Goal: Information Seeking & Learning: Learn about a topic

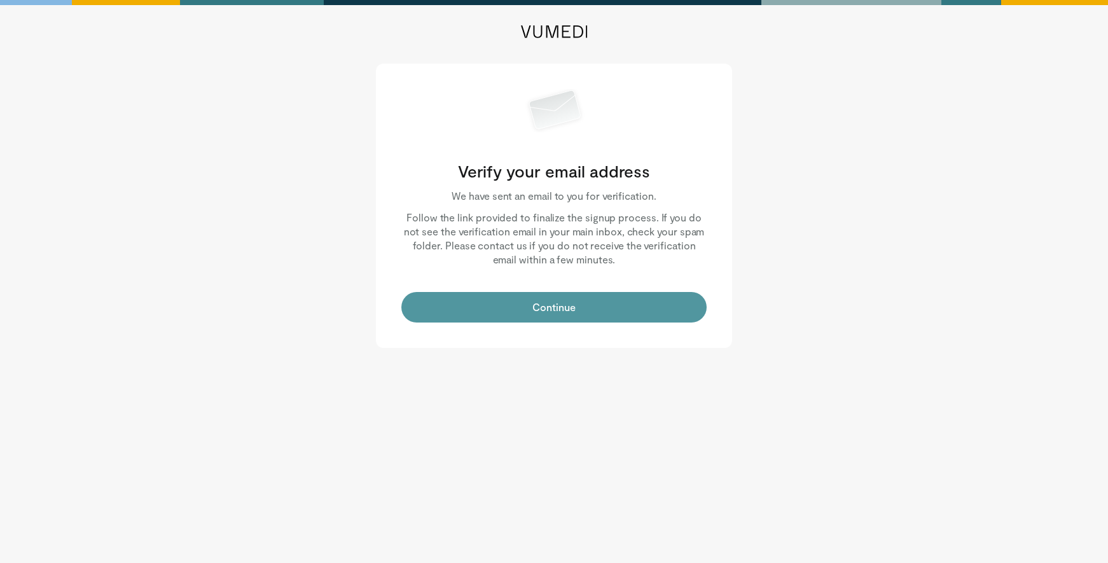
click at [586, 311] on button "Continue" at bounding box center [553, 307] width 305 height 31
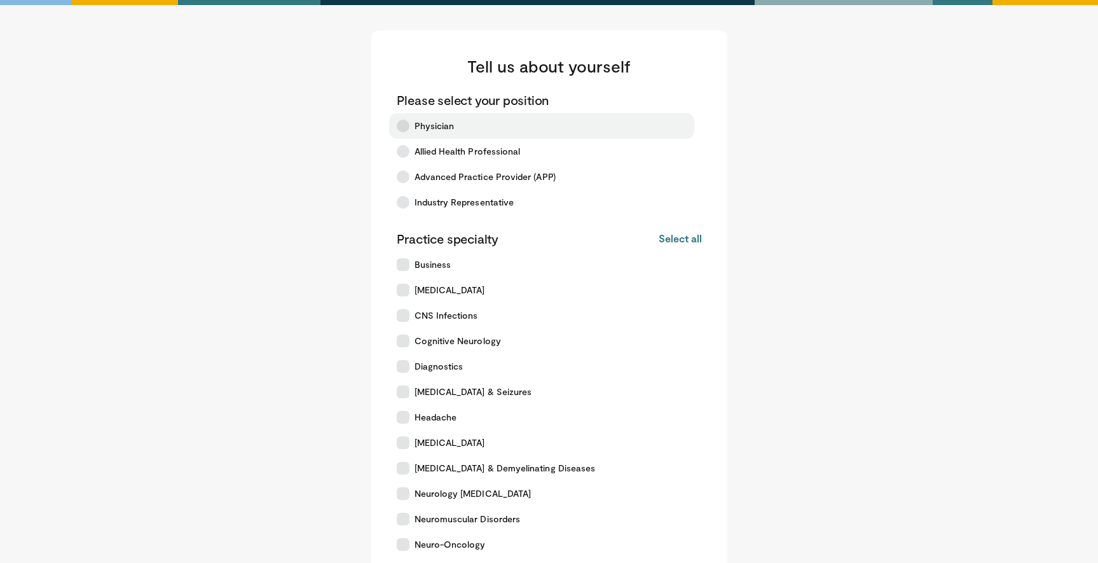
click at [426, 128] on span "Physician" at bounding box center [435, 126] width 40 height 13
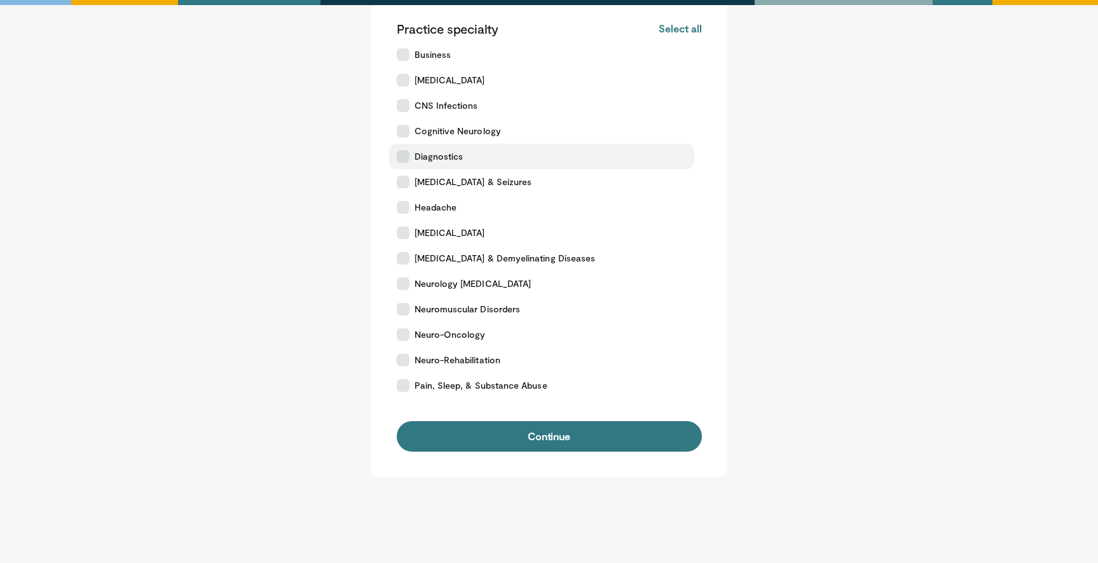
scroll to position [206, 0]
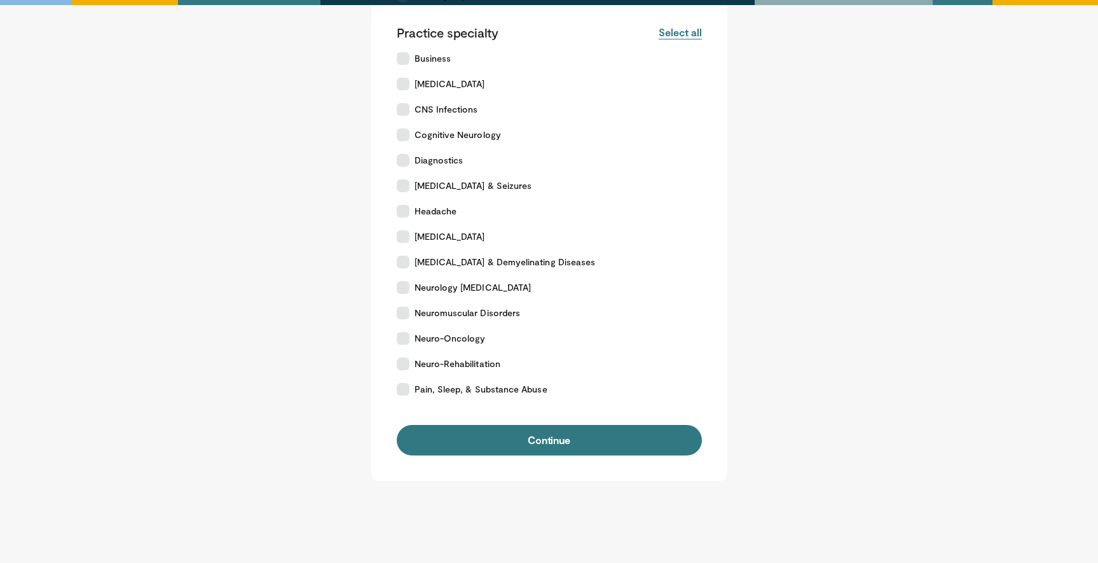
click at [685, 31] on button "Select all" at bounding box center [680, 32] width 43 height 14
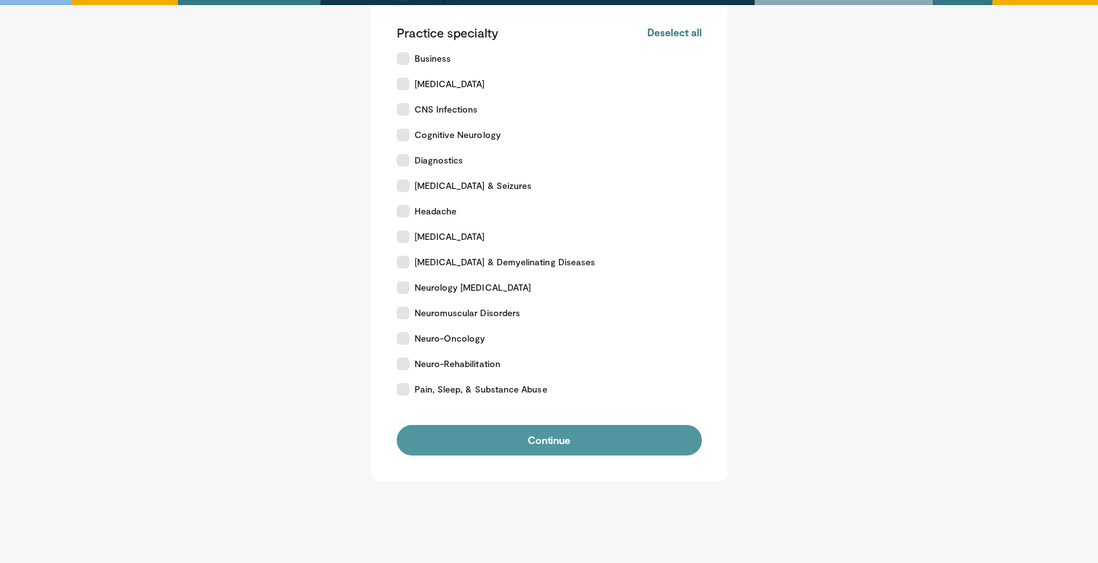
click at [579, 443] on button "Continue" at bounding box center [549, 440] width 305 height 31
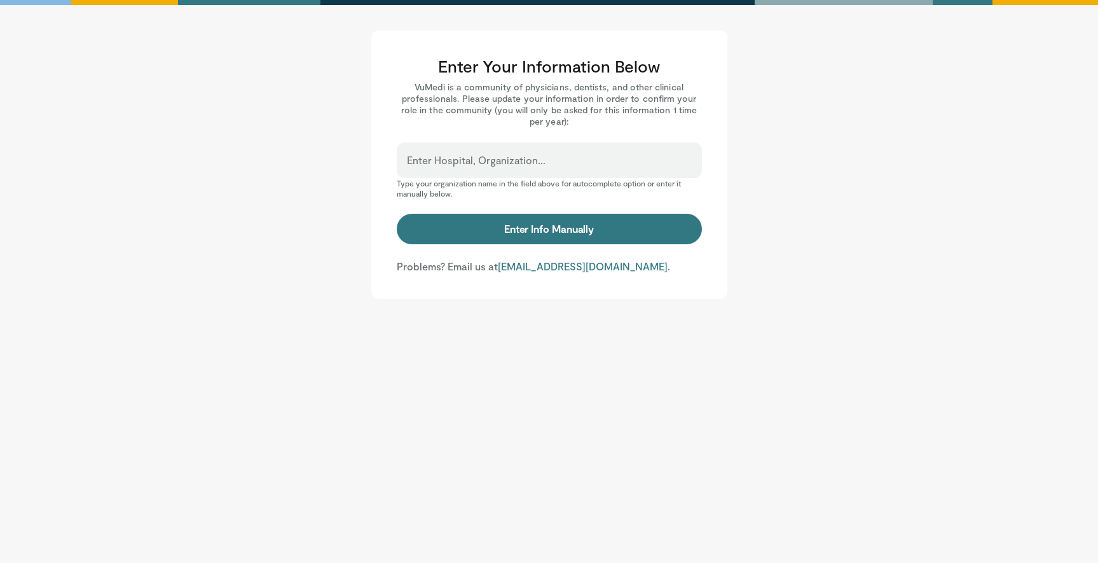
click at [539, 154] on div "Enter Hospital, Organization..." at bounding box center [549, 160] width 305 height 36
click at [474, 153] on label "Enter Hospital, Organization..." at bounding box center [476, 160] width 139 height 25
click at [474, 159] on input "Enter Hospital, Organization..." at bounding box center [549, 166] width 285 height 14
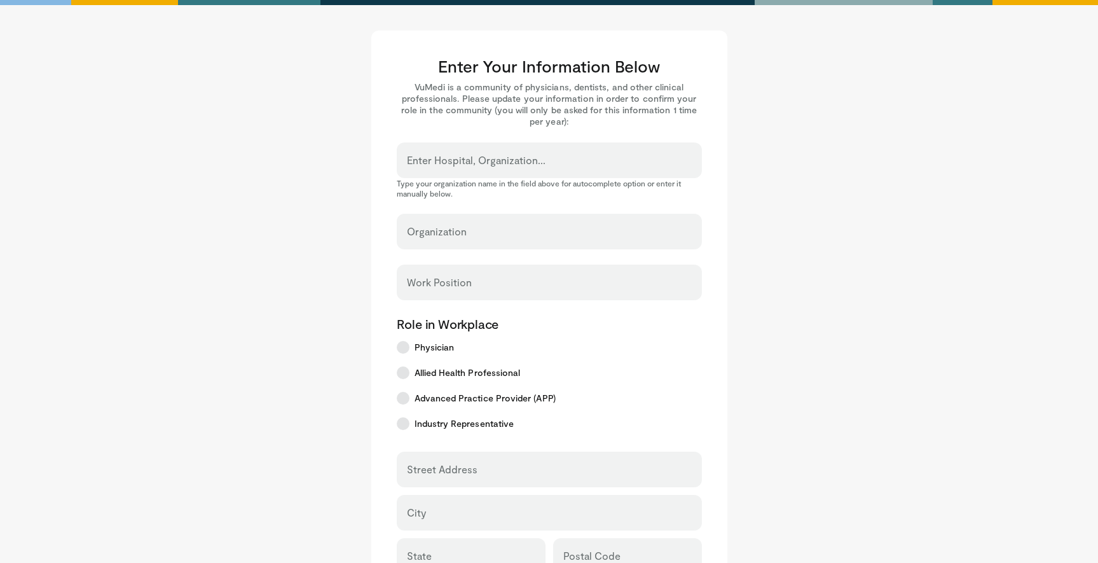
click at [815, 219] on main "Enter Your Information Below VuMedi is a community of physicians, dentists, and…" at bounding box center [549, 438] width 789 height 815
click at [472, 242] on input "Organization" at bounding box center [549, 237] width 285 height 14
click at [520, 283] on input "Work Position" at bounding box center [549, 288] width 285 height 14
click at [848, 282] on main "Enter Your Information Below VuMedi is a community of physicians, dentists, and…" at bounding box center [549, 438] width 789 height 815
click at [500, 168] on input "Enter Hospital, Organization..." at bounding box center [549, 166] width 285 height 14
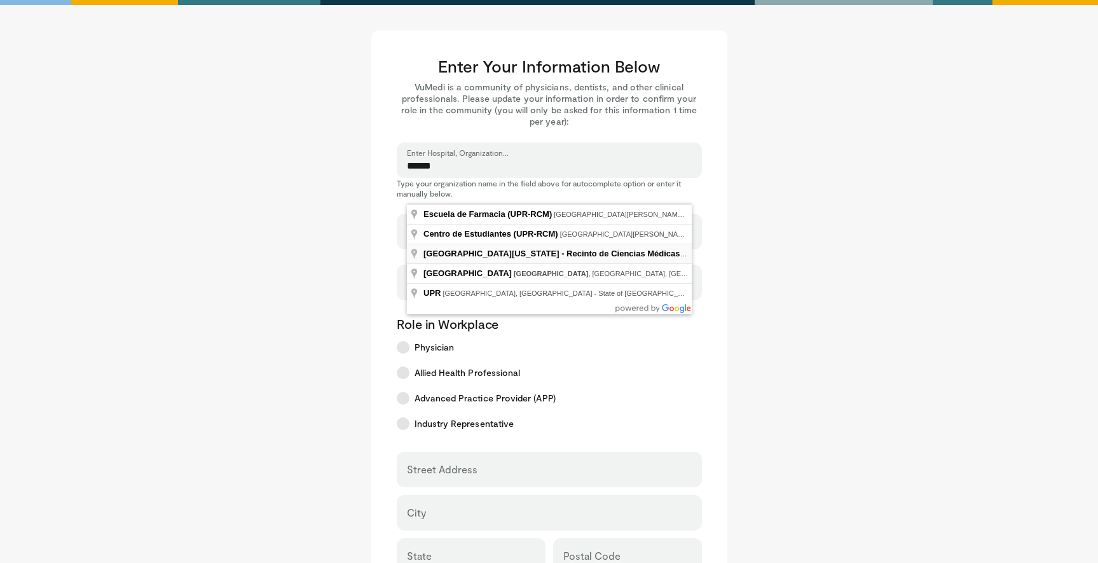
type input "**********"
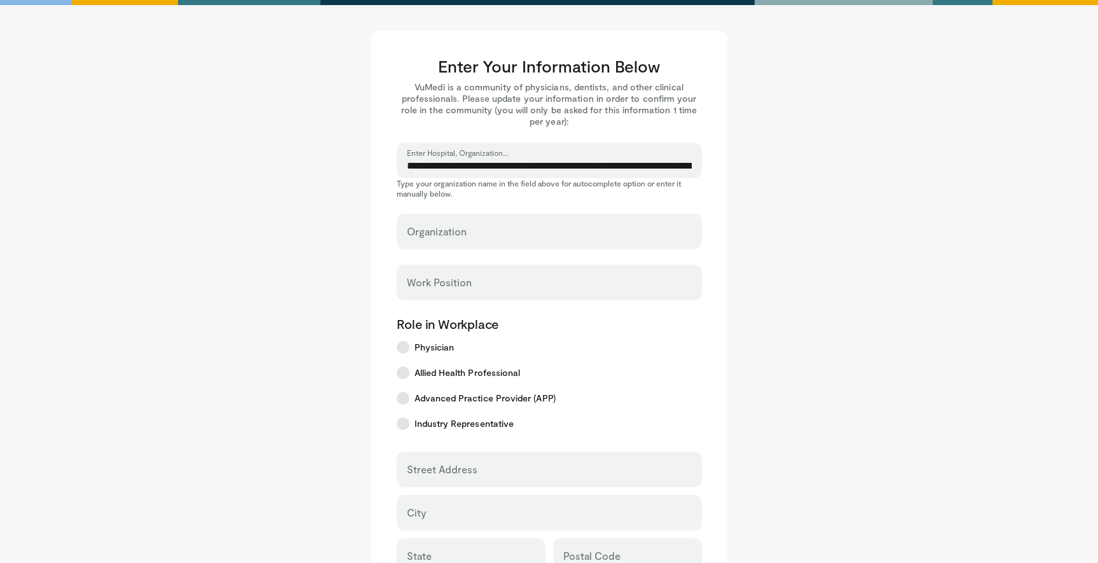
select select "**"
type input "**********"
type input "********"
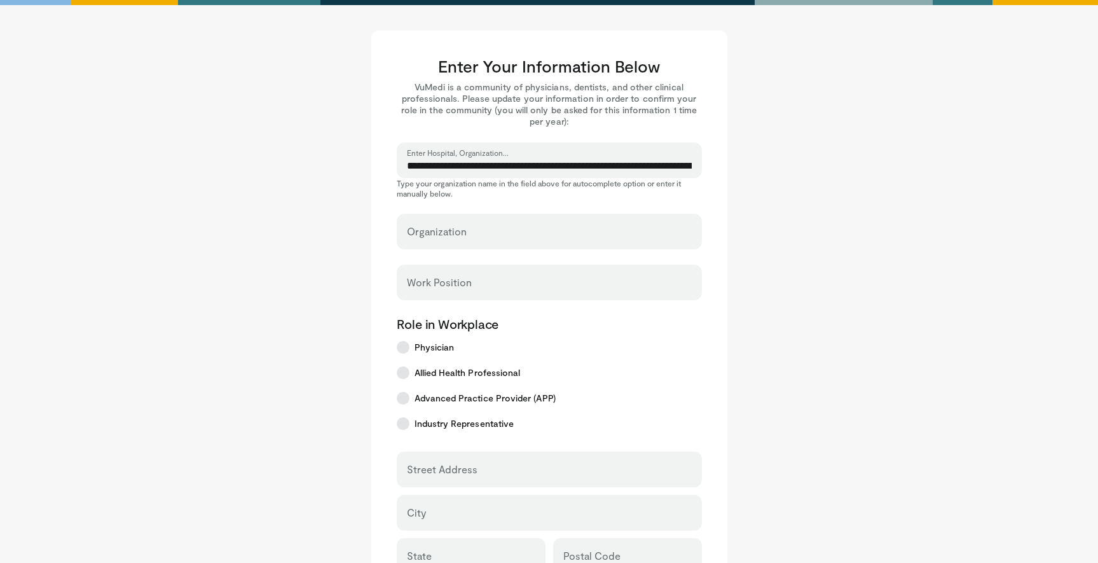
type input "*****"
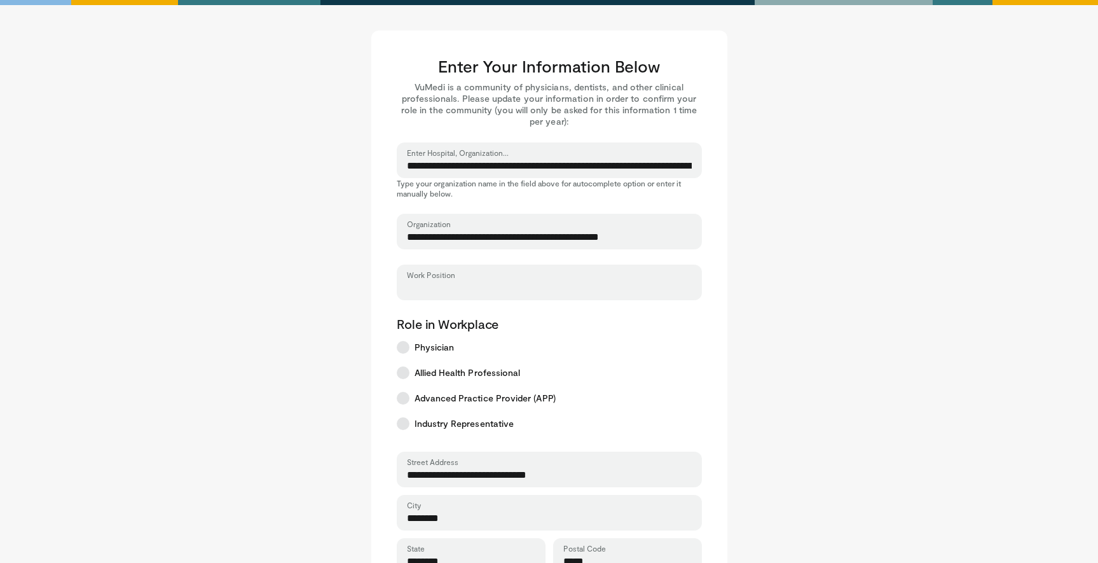
click at [462, 284] on input "Work Position" at bounding box center [549, 288] width 285 height 14
click at [480, 290] on input "Work Position" at bounding box center [549, 288] width 285 height 14
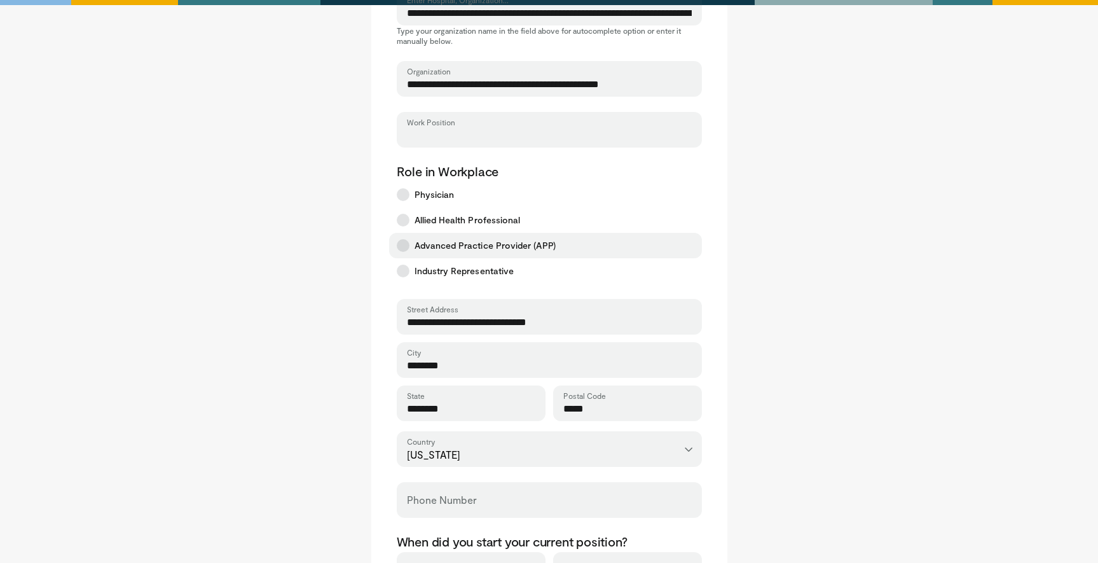
scroll to position [308, 0]
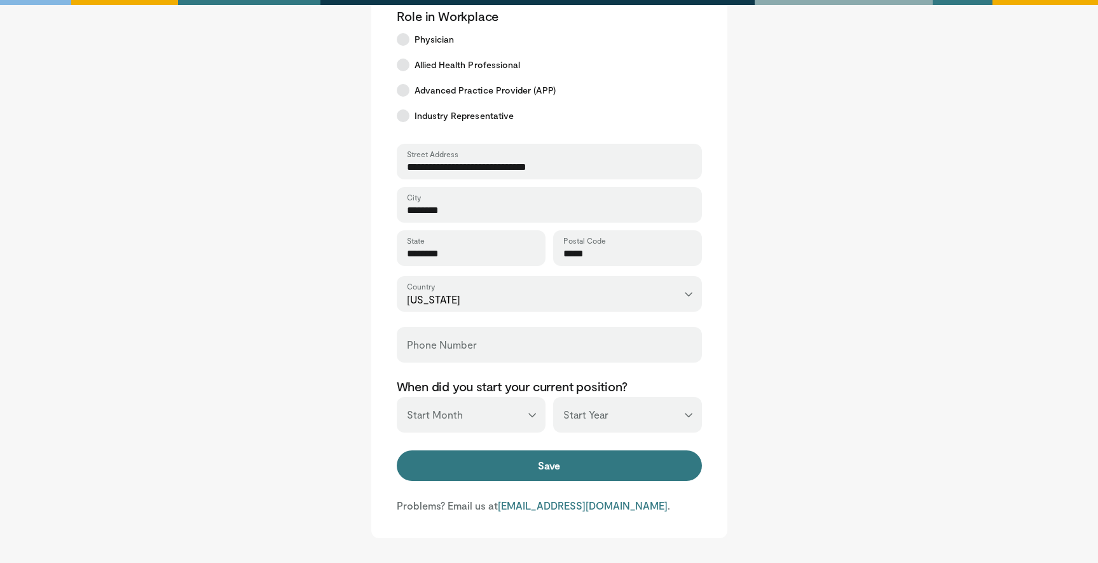
click at [515, 413] on select "*** ******* ******** ***** ***** *** **** **** ****** ********* ******* *******…" at bounding box center [471, 415] width 149 height 36
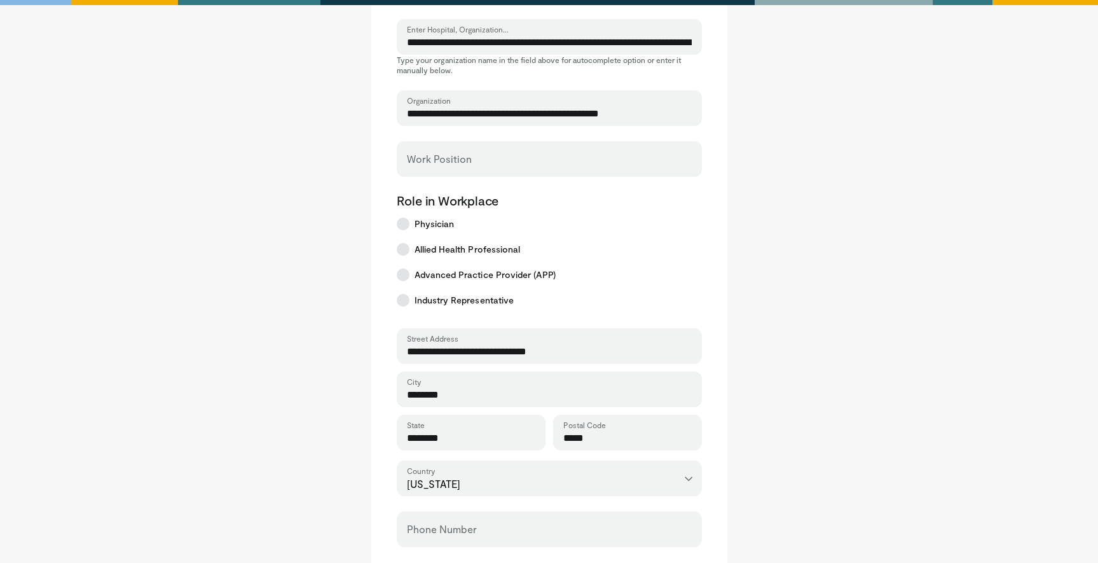
scroll to position [0, 0]
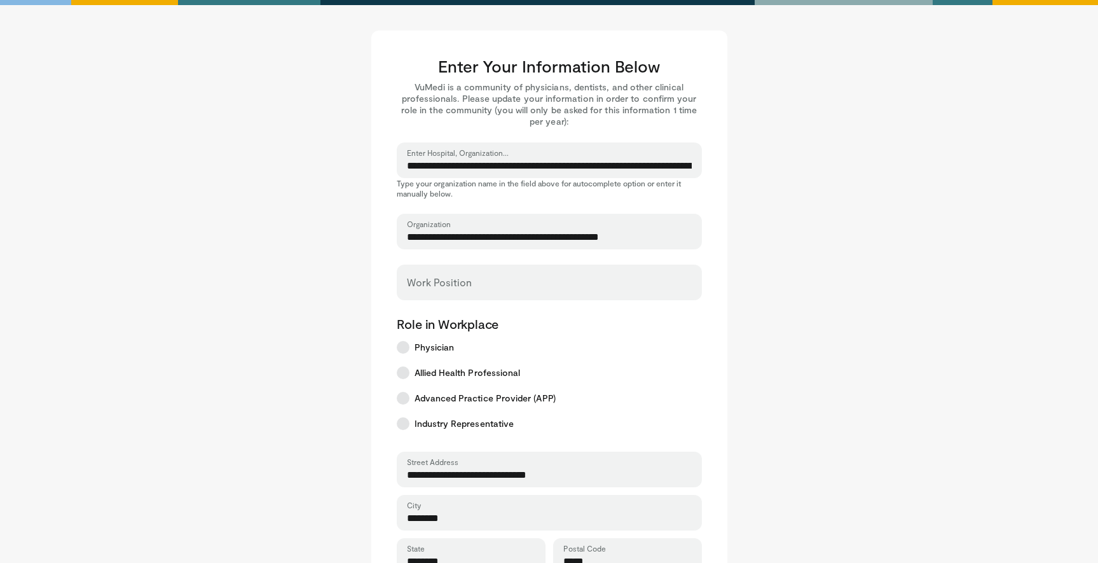
click at [437, 273] on label "Work Position" at bounding box center [439, 282] width 65 height 25
click at [437, 281] on input "Work Position" at bounding box center [549, 288] width 285 height 14
click at [314, 322] on main "**********" at bounding box center [549, 438] width 789 height 815
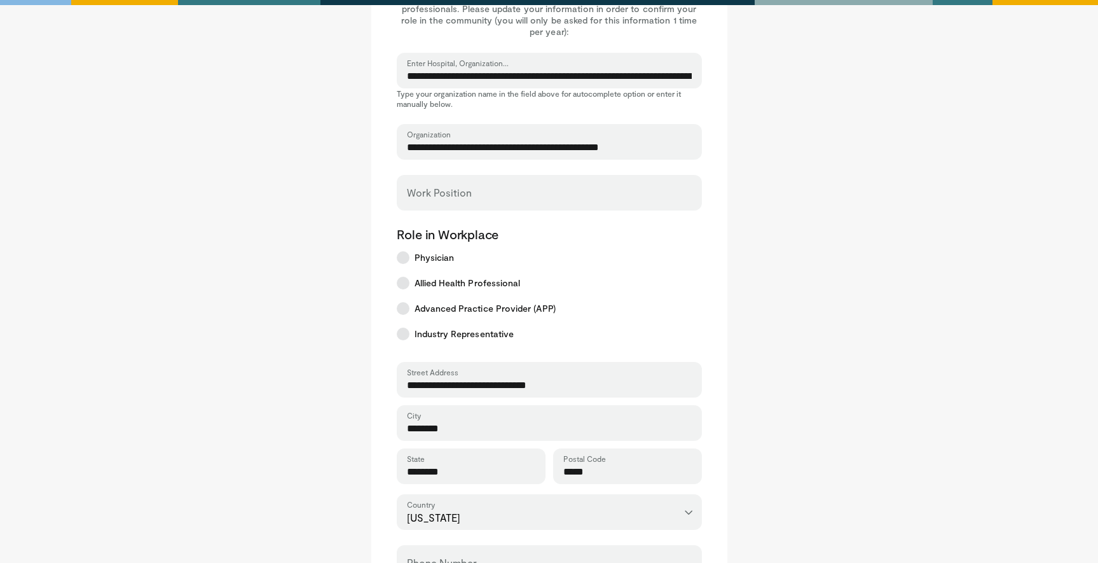
scroll to position [387, 0]
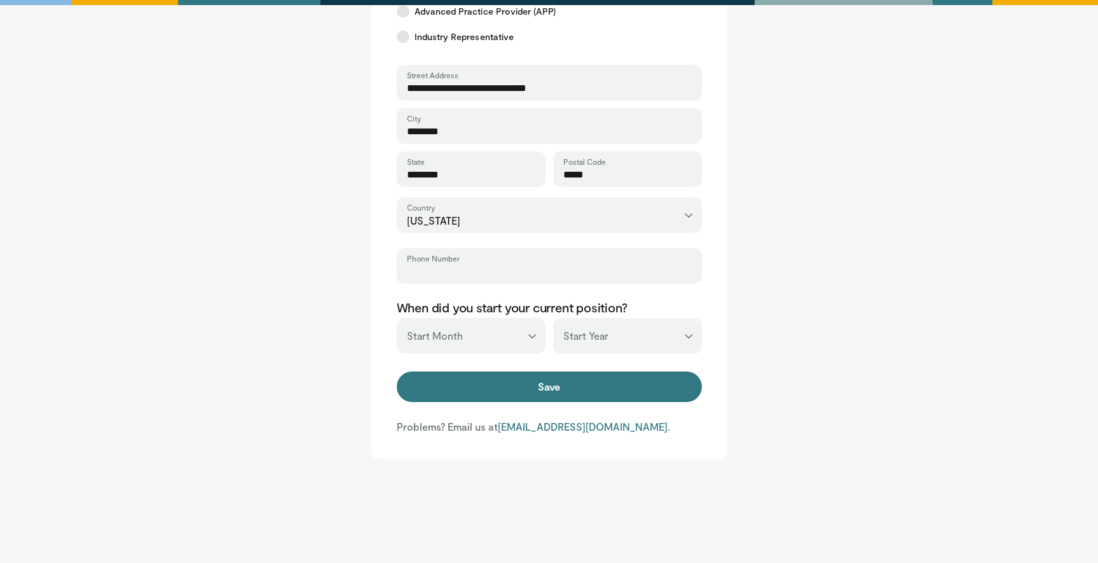
click at [519, 274] on input "Phone Number" at bounding box center [549, 272] width 285 height 14
paste input "**********"
type input "**********"
click at [462, 338] on select "*** ******* ******** ***** ***** *** **** **** ****** ********* ******* *******…" at bounding box center [471, 336] width 149 height 36
select select "*"
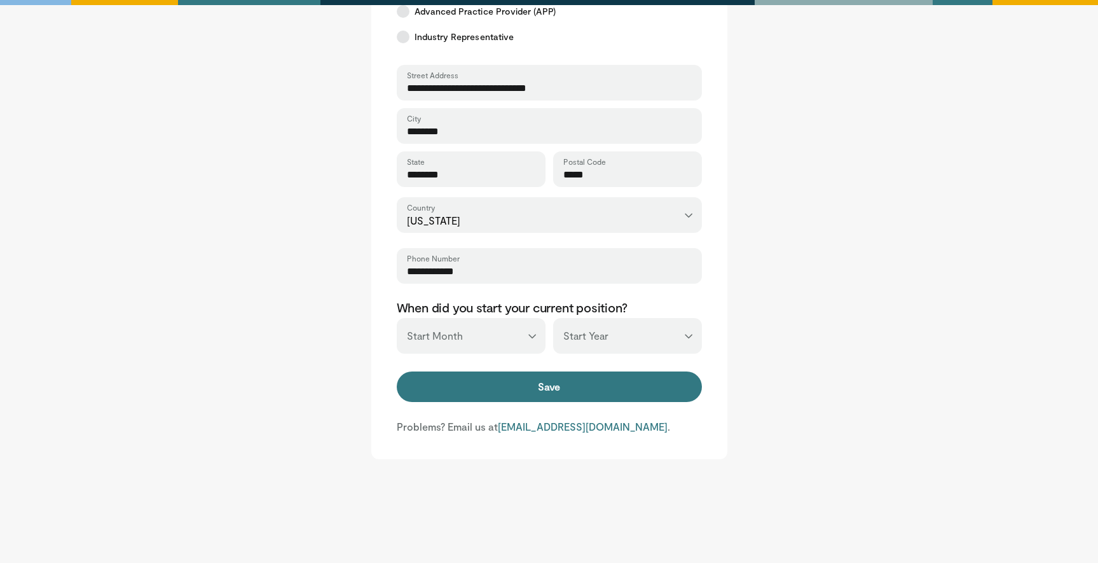
click at [397, 318] on select "*** ******* ******** ***** ***** *** **** **** ****** ********* ******* *******…" at bounding box center [471, 336] width 149 height 36
click at [598, 344] on select "*** **** **** **** **** **** **** **** **** **** **** **** **** **** **** **** …" at bounding box center [627, 336] width 149 height 36
select select "****"
click at [553, 318] on select "*** **** **** **** **** **** **** **** **** **** **** **** **** **** **** **** …" at bounding box center [627, 336] width 149 height 36
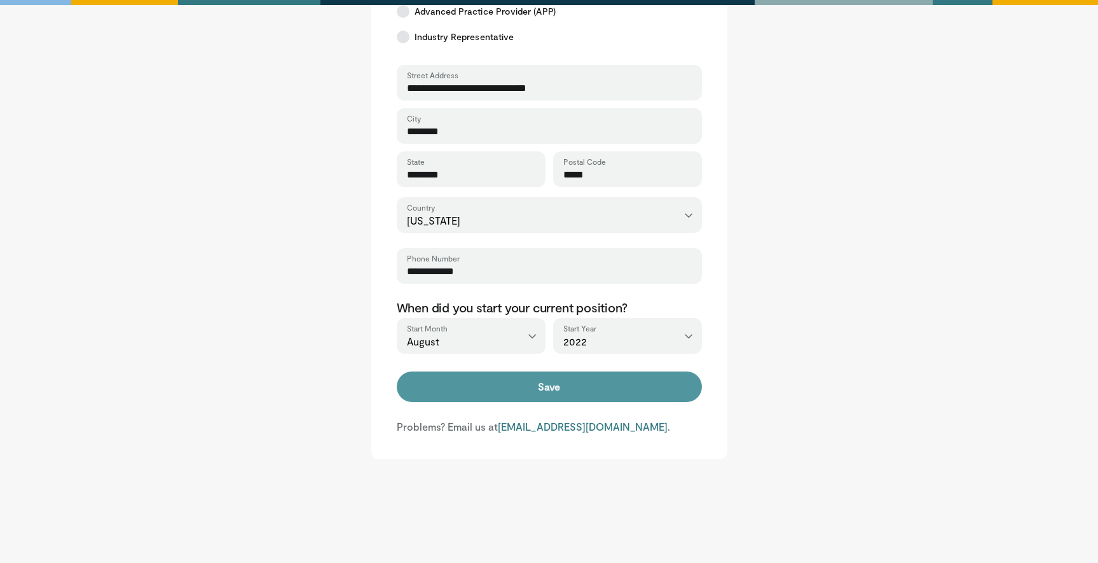
click at [550, 398] on button "Save" at bounding box center [549, 386] width 305 height 31
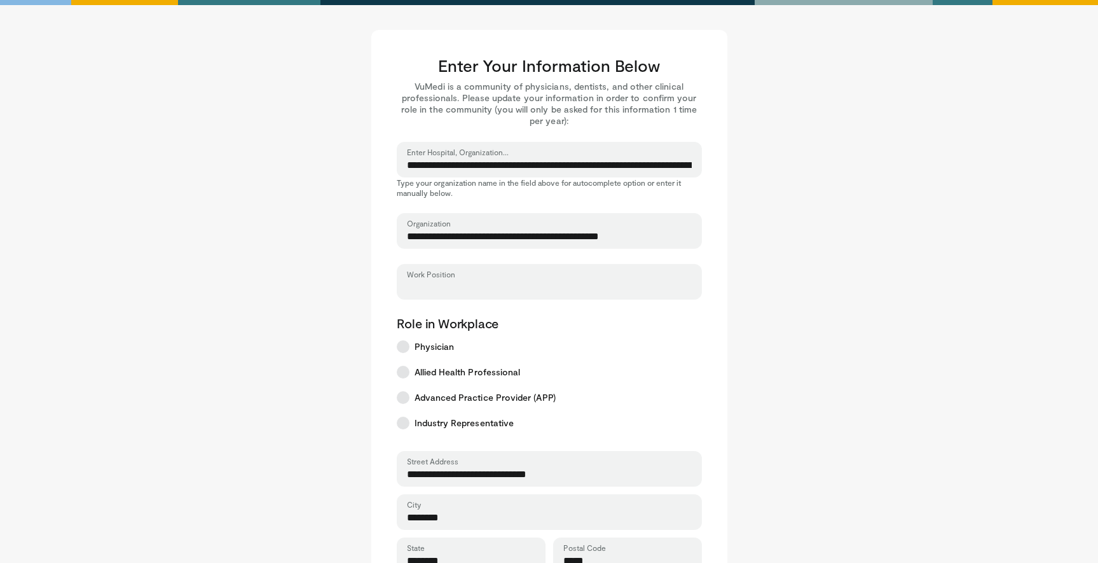
scroll to position [0, 0]
click at [458, 279] on div "Work Position" at bounding box center [549, 283] width 305 height 36
click at [459, 289] on input "Work Position" at bounding box center [549, 288] width 285 height 14
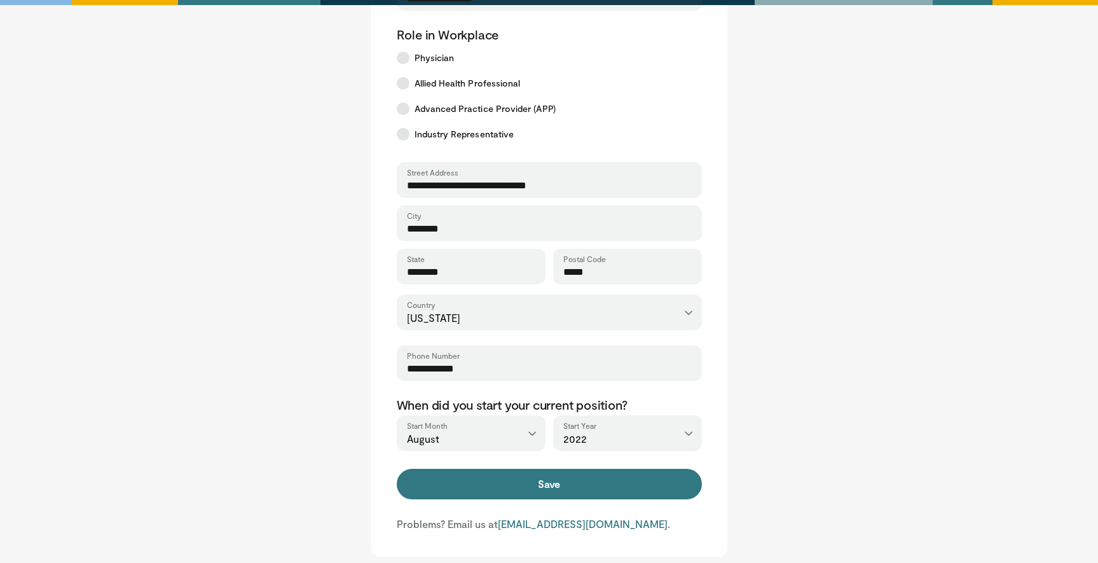
scroll to position [409, 0]
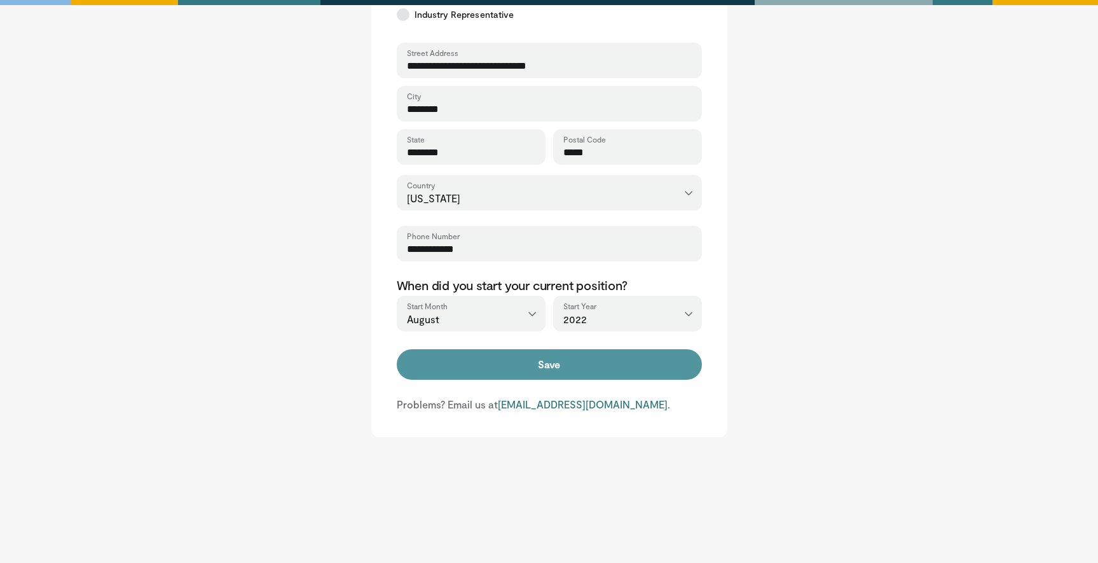
type input "**********"
click at [547, 373] on button "Save" at bounding box center [549, 364] width 305 height 31
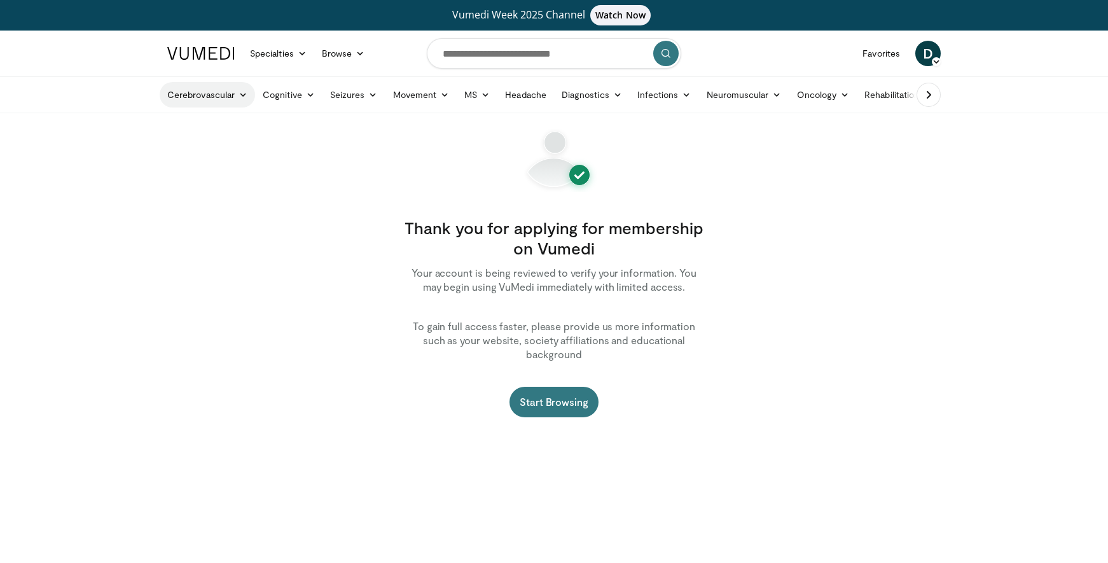
click at [221, 100] on link "Cerebrovascular" at bounding box center [207, 94] width 95 height 25
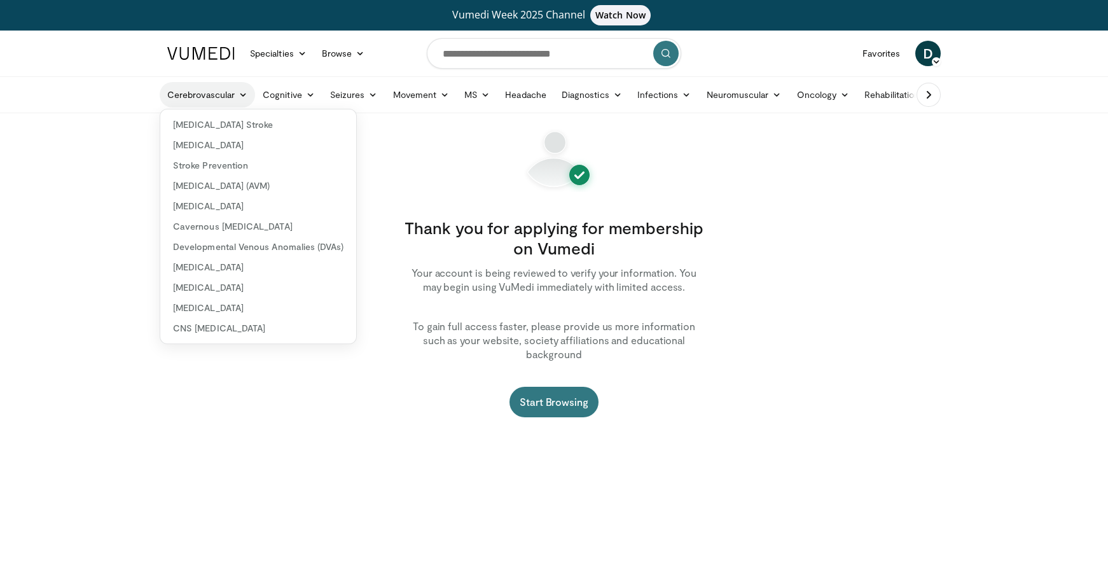
click at [226, 97] on link "Cerebrovascular" at bounding box center [207, 94] width 95 height 25
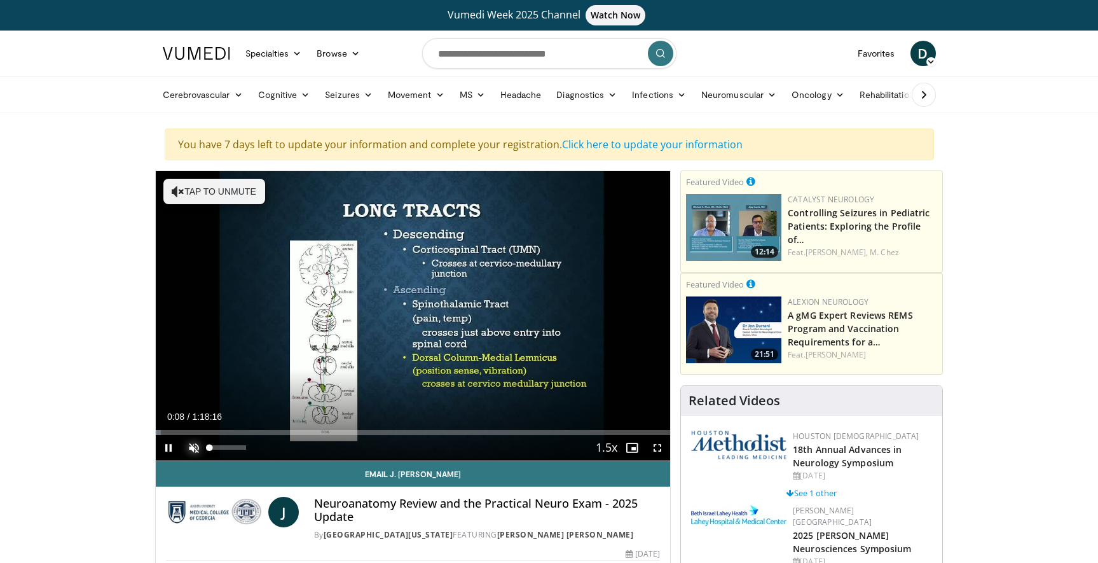
click at [192, 448] on span "Video Player" at bounding box center [193, 447] width 25 height 25
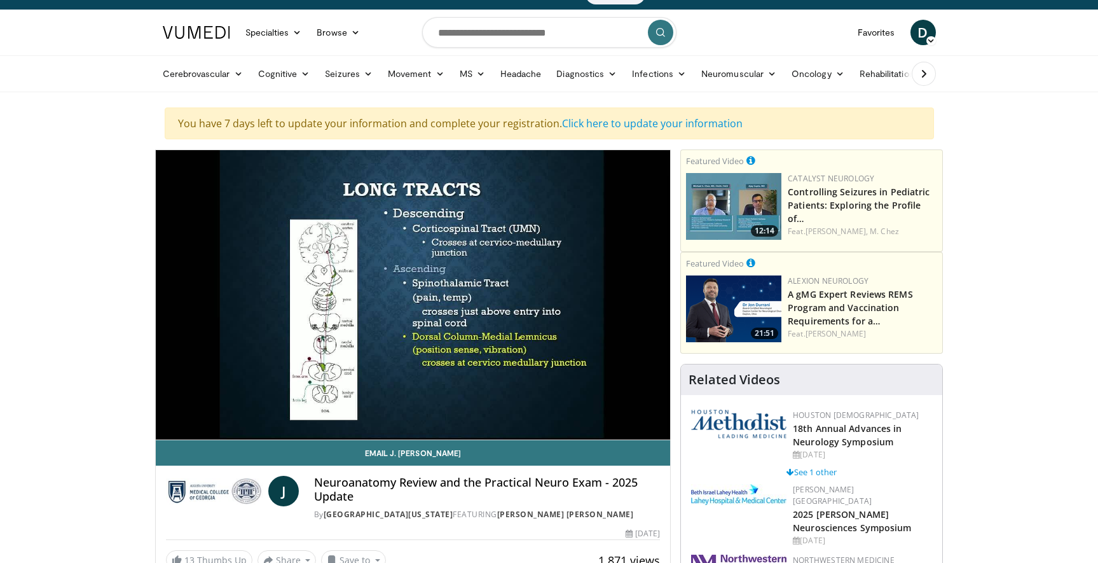
scroll to position [22, 0]
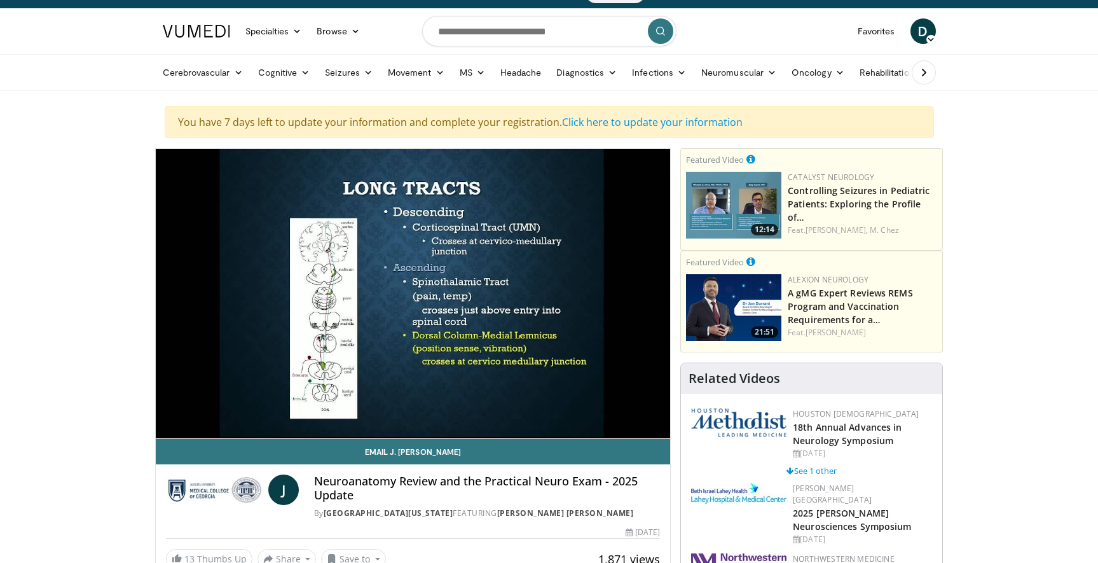
click at [933, 41] on icon at bounding box center [931, 39] width 9 height 9
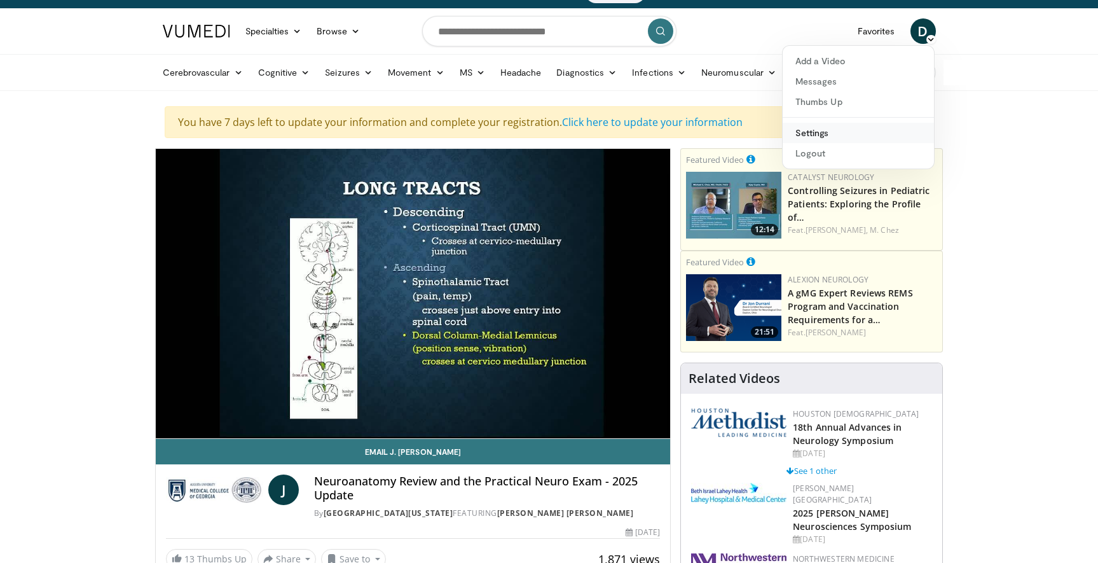
click at [821, 138] on link "Settings" at bounding box center [858, 133] width 151 height 20
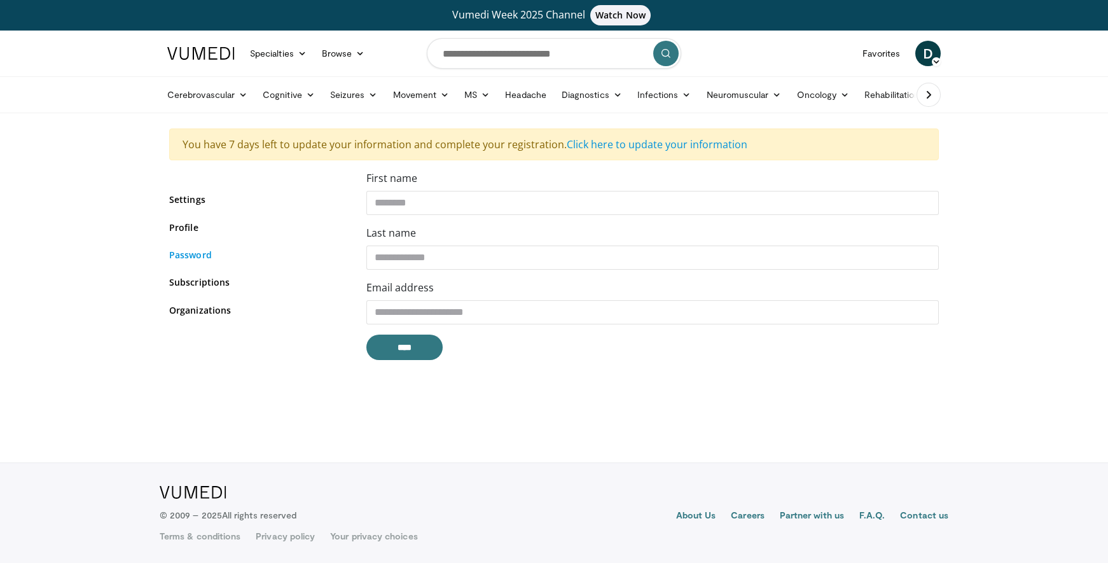
click at [176, 257] on link "Password" at bounding box center [258, 254] width 178 height 13
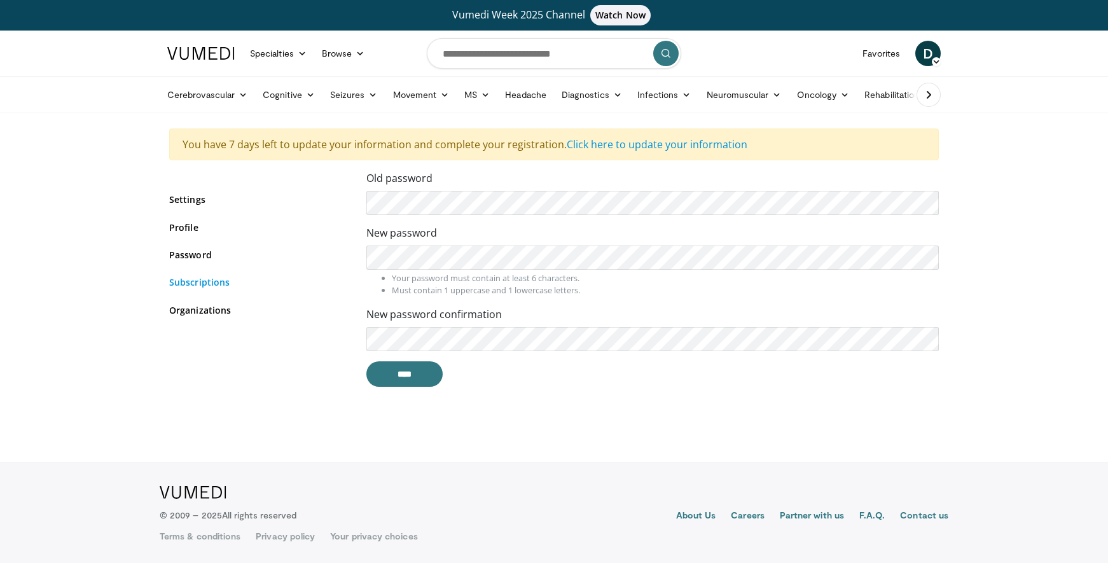
click at [199, 282] on link "Subscriptions" at bounding box center [258, 281] width 178 height 13
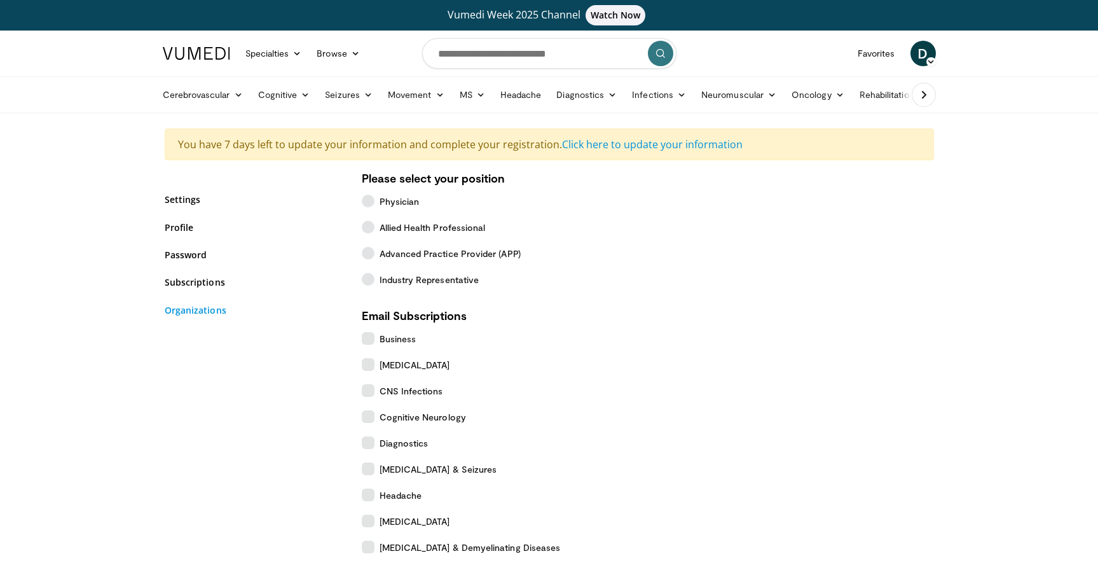
click at [197, 313] on link "Organizations" at bounding box center [254, 309] width 178 height 13
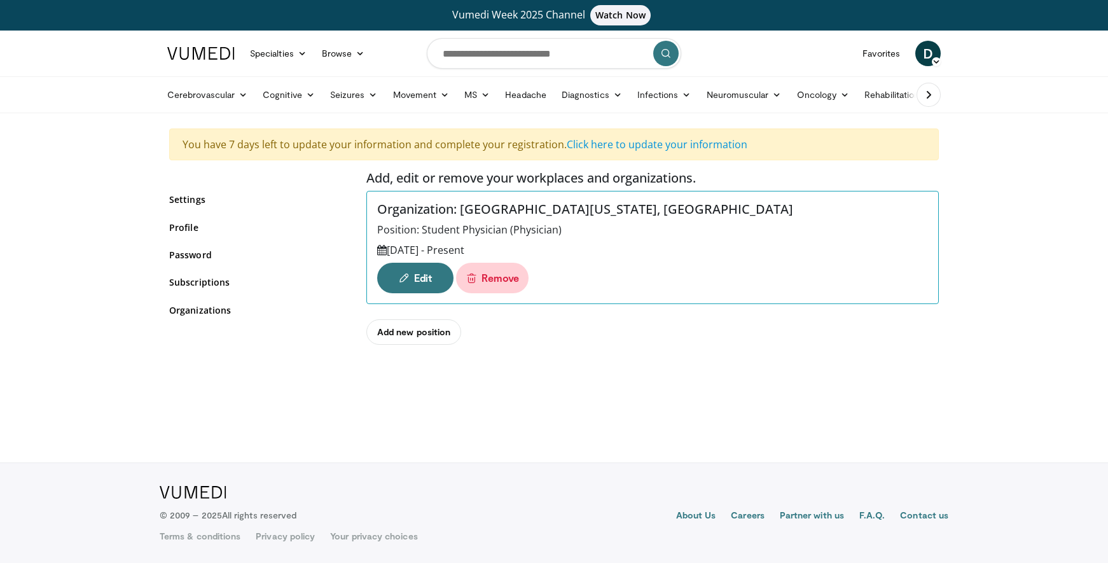
click at [492, 279] on link "Remove" at bounding box center [492, 278] width 72 height 31
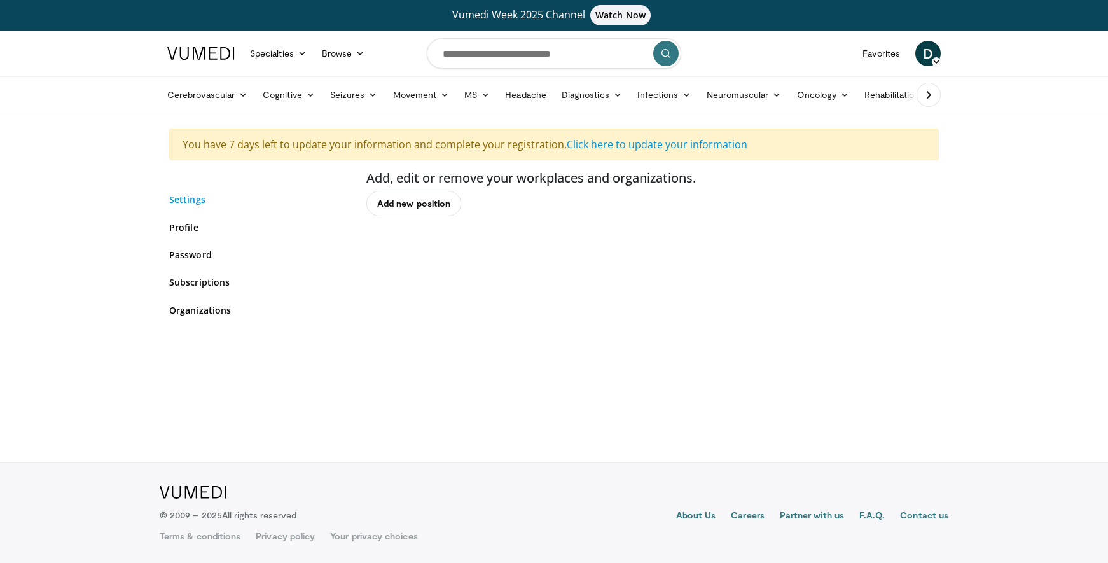
click at [191, 200] on link "Settings" at bounding box center [258, 199] width 178 height 13
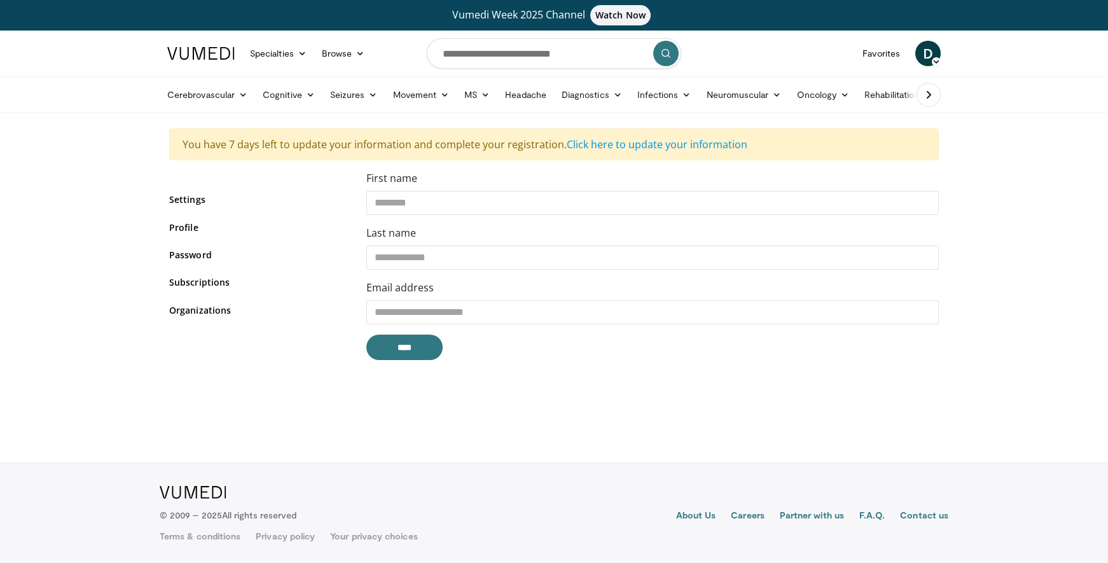
click at [183, 219] on div "Settings Profile Password Subscriptions Organizations" at bounding box center [258, 262] width 178 height 153
click at [184, 223] on link "Profile" at bounding box center [258, 227] width 178 height 13
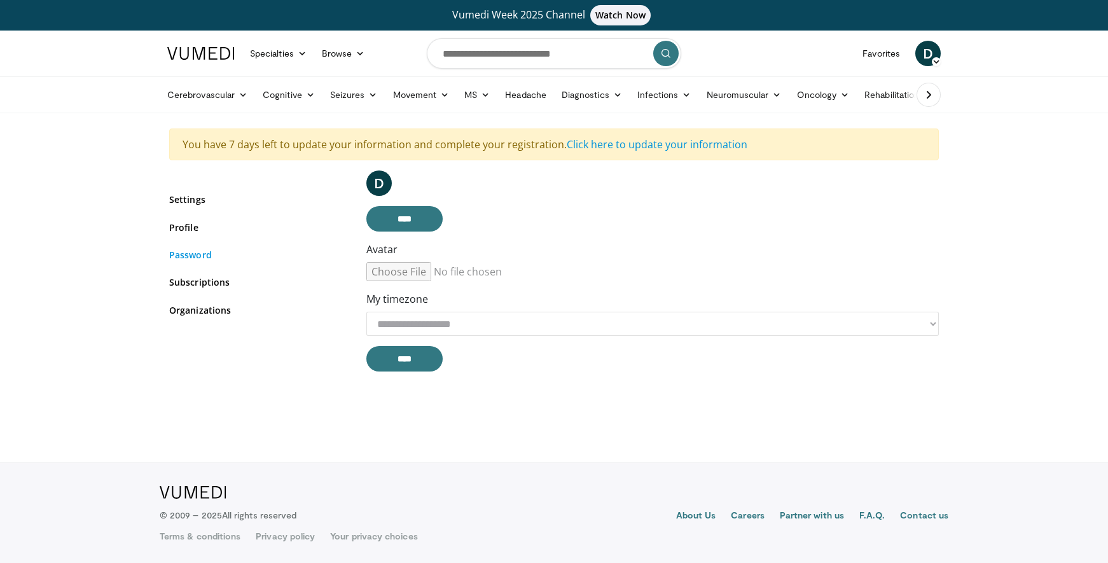
click at [186, 259] on link "Password" at bounding box center [258, 254] width 178 height 13
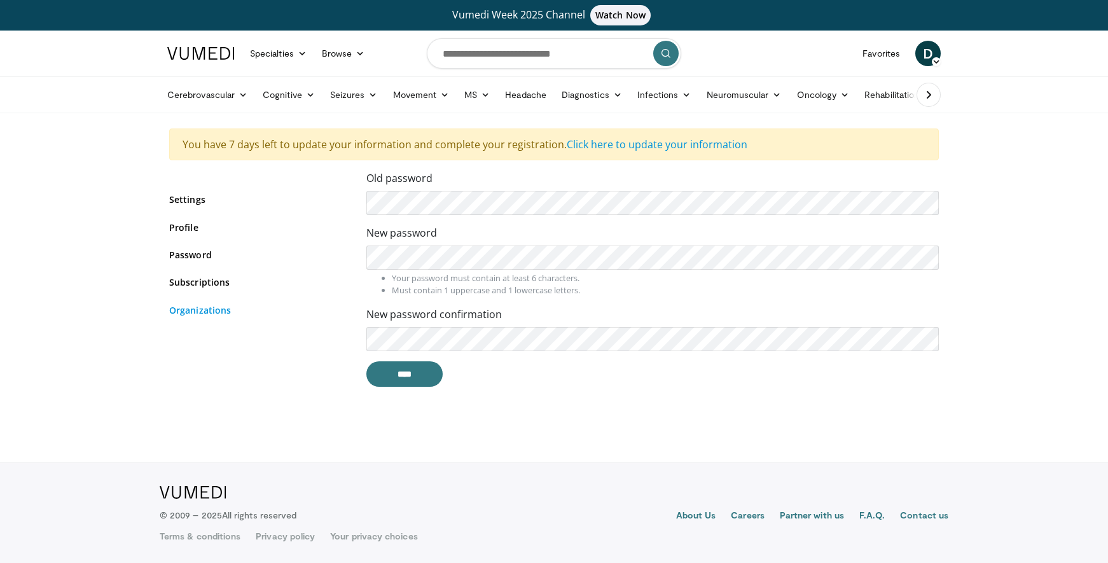
click at [197, 314] on link "Organizations" at bounding box center [258, 309] width 178 height 13
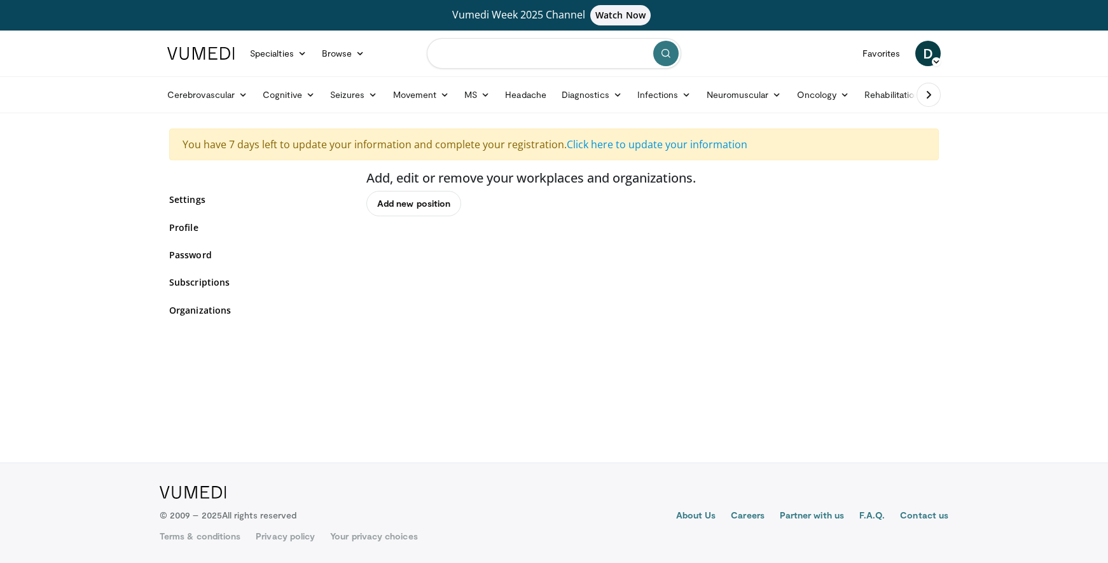
click at [550, 61] on input "Search topics, interventions" at bounding box center [554, 53] width 254 height 31
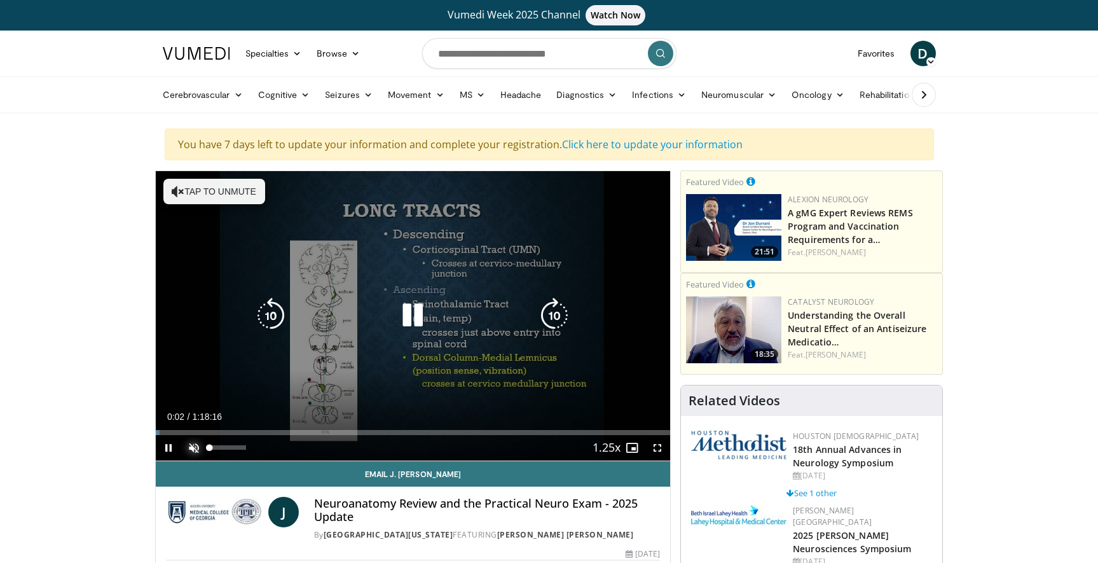
click at [202, 446] on span "Video Player" at bounding box center [193, 447] width 25 height 25
click at [272, 314] on icon "Video Player" at bounding box center [271, 316] width 36 height 36
click at [272, 317] on icon "Video Player" at bounding box center [271, 316] width 36 height 36
click at [268, 317] on icon "Video Player" at bounding box center [271, 316] width 36 height 36
click at [277, 321] on icon "Video Player" at bounding box center [271, 316] width 36 height 36
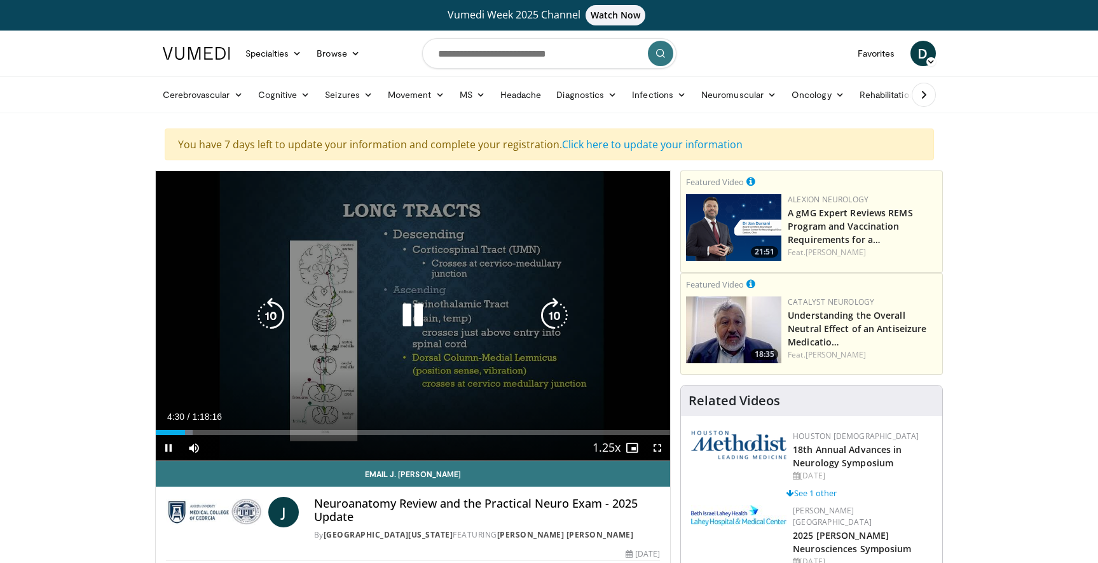
click at [408, 310] on icon "Video Player" at bounding box center [413, 316] width 36 height 36
click at [268, 322] on icon "Video Player" at bounding box center [271, 316] width 36 height 36
click at [403, 323] on icon "Video Player" at bounding box center [413, 316] width 36 height 36
click at [275, 310] on icon "Video Player" at bounding box center [271, 316] width 36 height 36
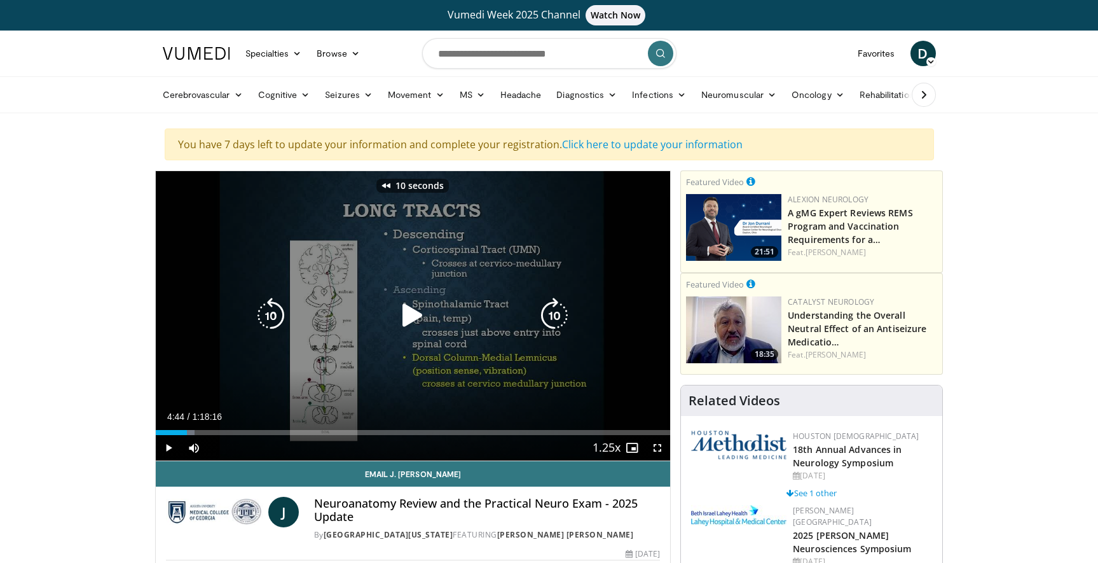
click at [410, 314] on icon "Video Player" at bounding box center [413, 316] width 36 height 36
click at [275, 315] on icon "Video Player" at bounding box center [271, 316] width 36 height 36
click at [418, 319] on icon "Video Player" at bounding box center [413, 316] width 36 height 36
click at [408, 321] on icon "Video Player" at bounding box center [413, 316] width 36 height 36
click at [415, 320] on icon "Video Player" at bounding box center [413, 316] width 36 height 36
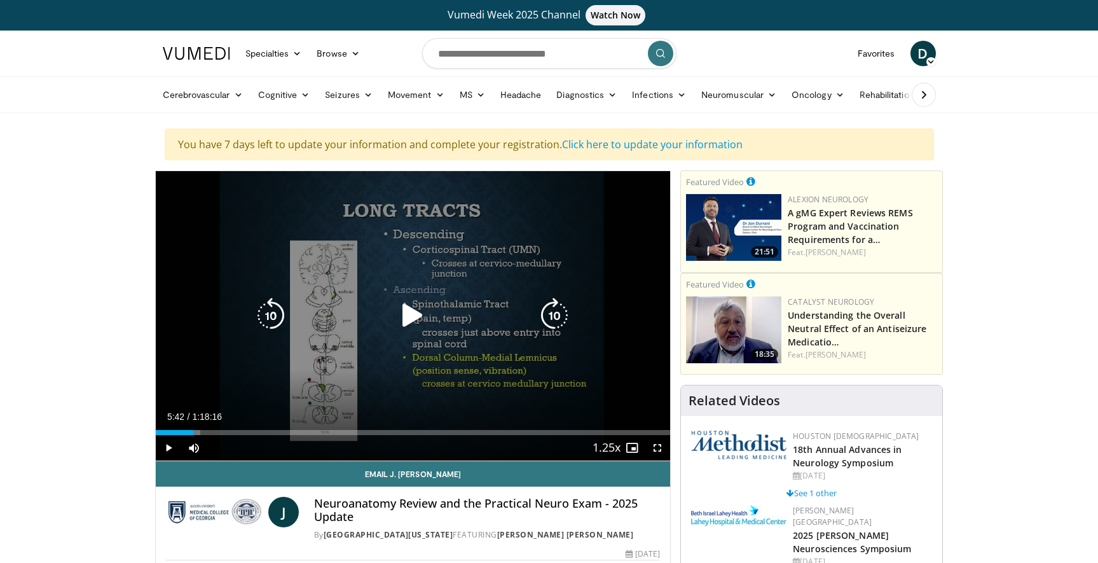
click at [425, 310] on icon "Video Player" at bounding box center [413, 316] width 36 height 36
click at [418, 313] on icon "Video Player" at bounding box center [413, 316] width 36 height 36
click at [417, 313] on icon "Video Player" at bounding box center [413, 316] width 36 height 36
click at [412, 348] on div "10 seconds Tap to unmute" at bounding box center [413, 315] width 515 height 289
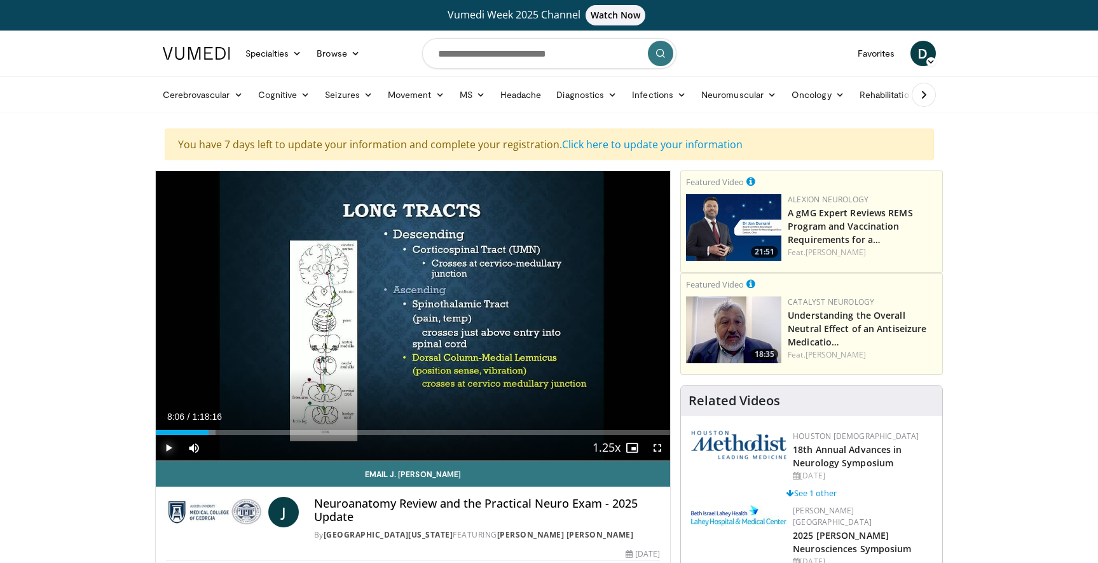
click at [169, 448] on span "Video Player" at bounding box center [168, 447] width 25 height 25
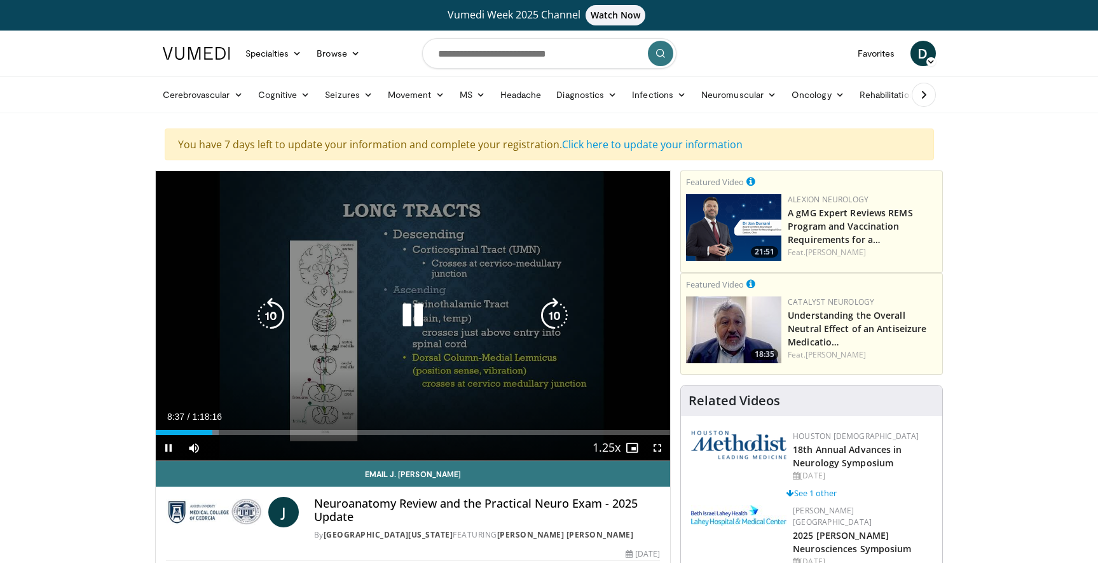
click at [409, 315] on icon "Video Player" at bounding box center [413, 316] width 36 height 36
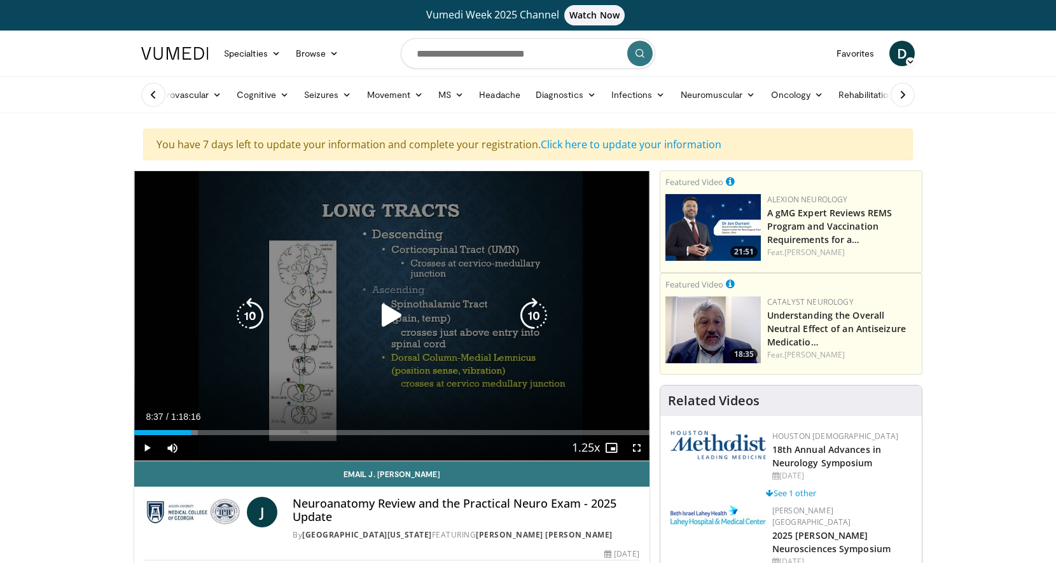
click at [374, 324] on icon "Video Player" at bounding box center [392, 316] width 36 height 36
click at [393, 317] on icon "Video Player" at bounding box center [392, 316] width 36 height 36
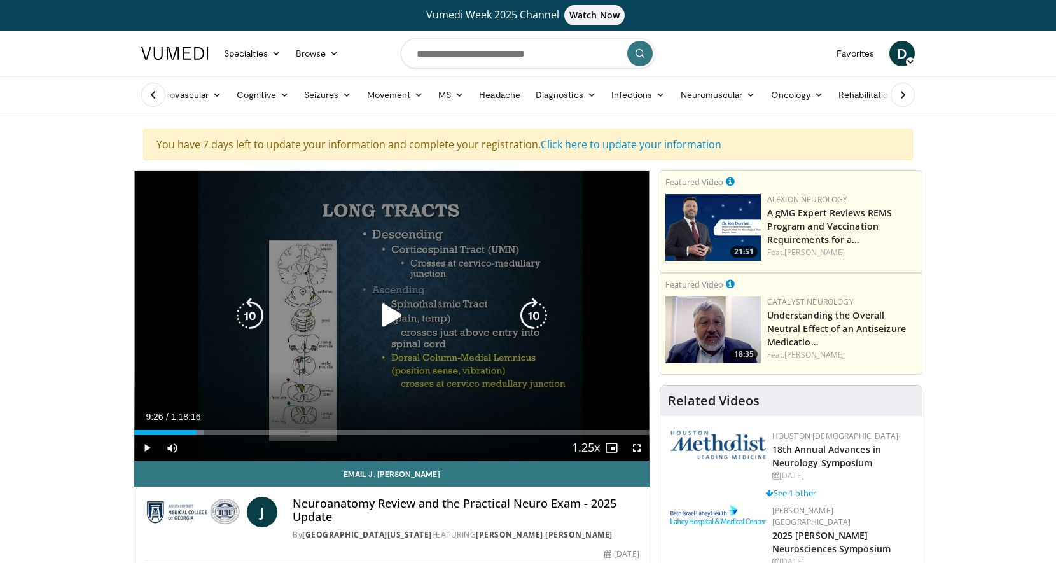
click at [390, 314] on icon "Video Player" at bounding box center [392, 316] width 36 height 36
click at [389, 312] on icon "Video Player" at bounding box center [392, 316] width 36 height 36
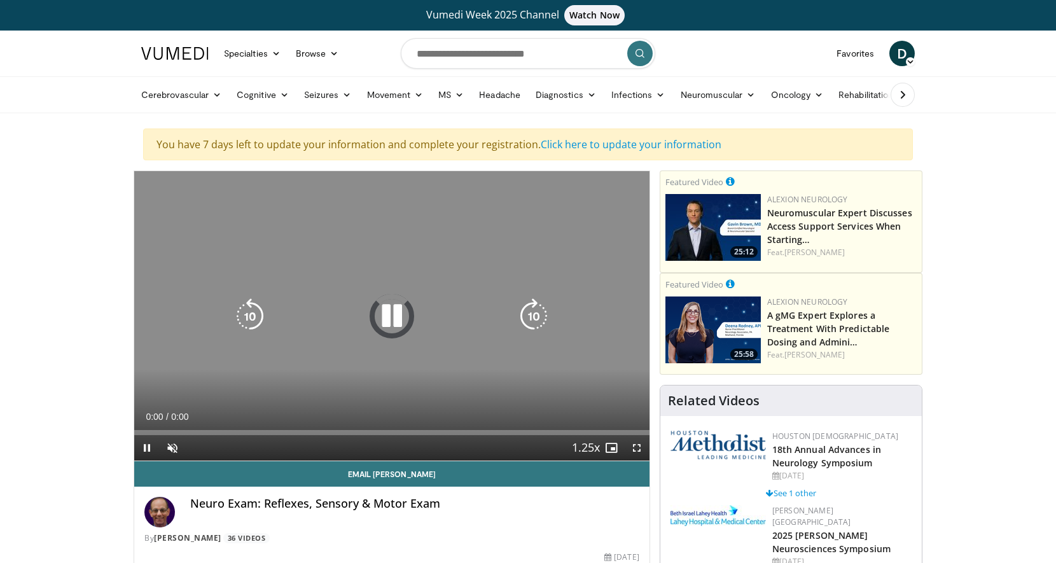
click at [389, 312] on icon "Video Player" at bounding box center [392, 316] width 36 height 36
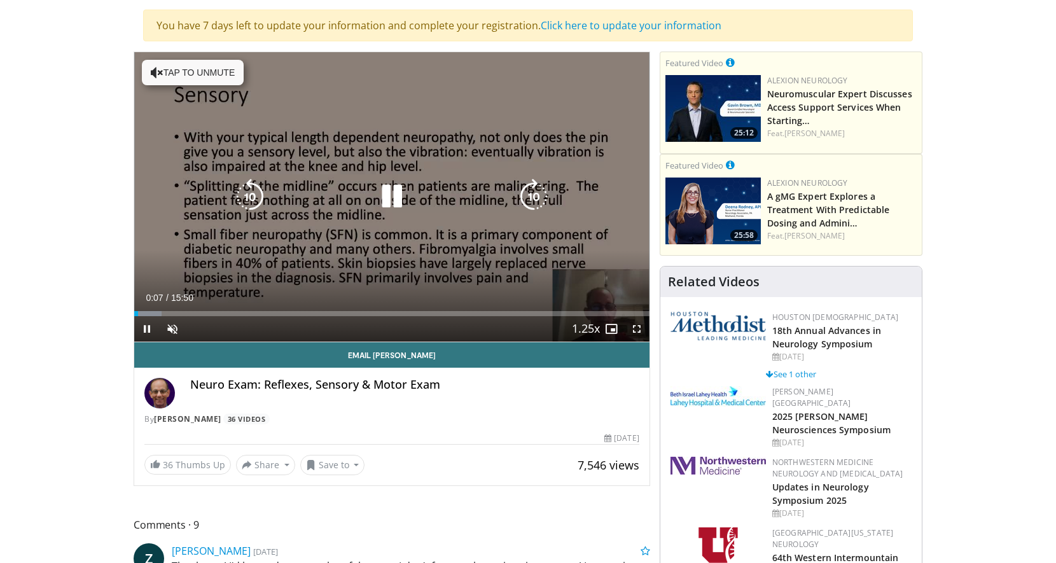
scroll to position [133, 0]
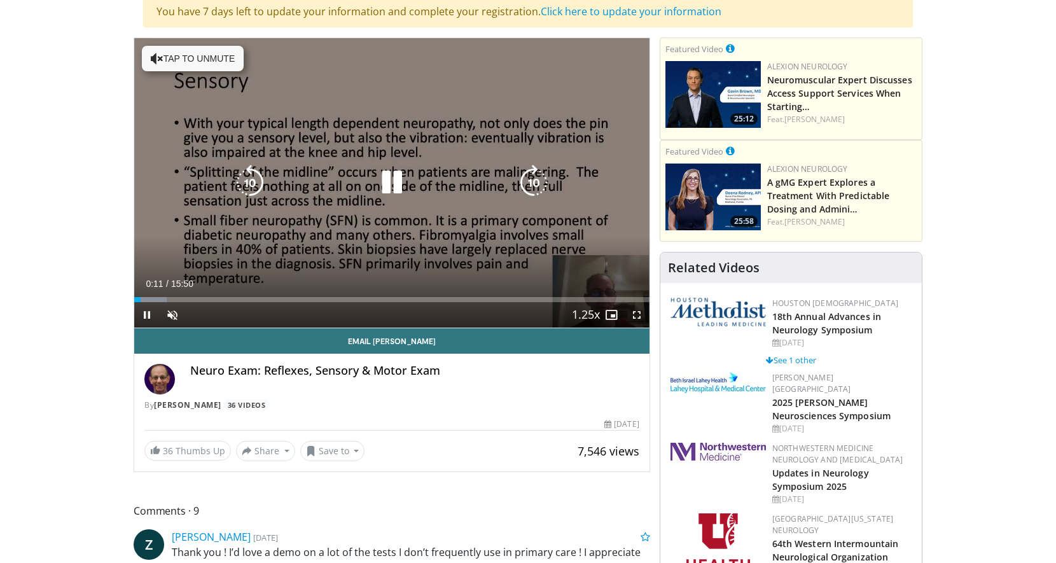
click at [392, 183] on icon "Video Player" at bounding box center [392, 183] width 36 height 36
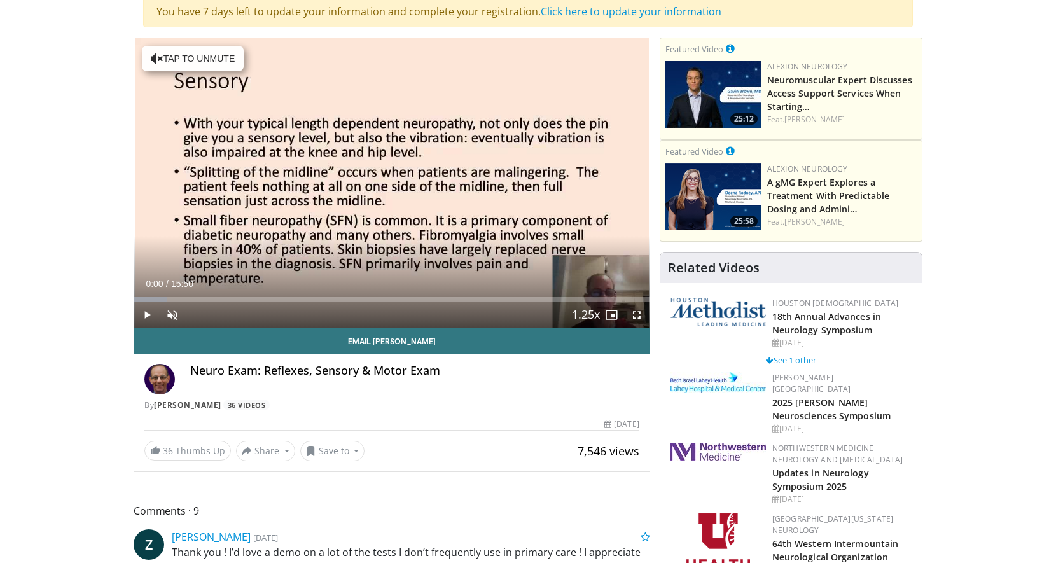
drag, startPoint x: 139, startPoint y: 299, endPoint x: 128, endPoint y: 298, distance: 10.2
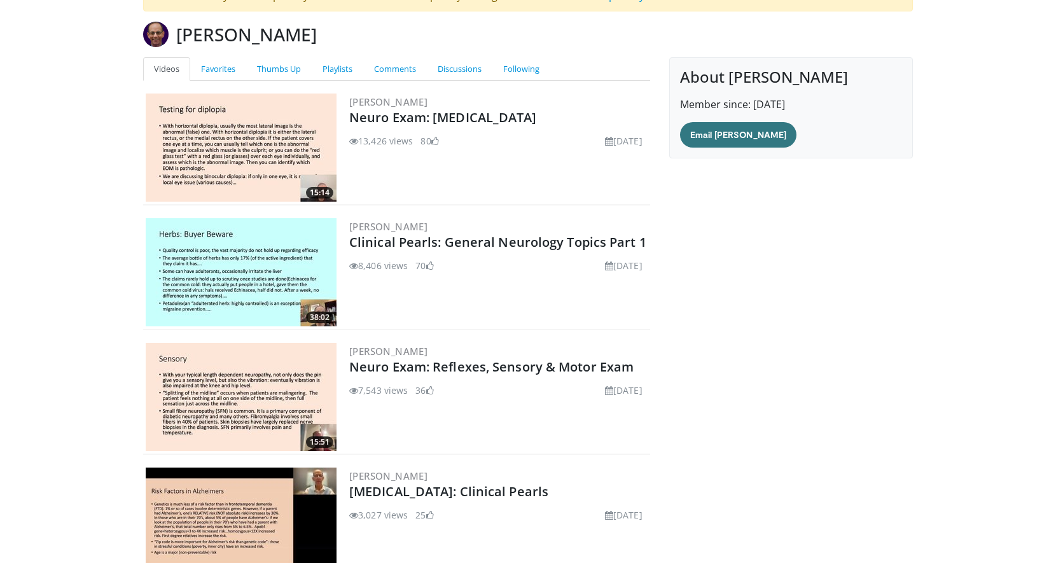
scroll to position [144, 0]
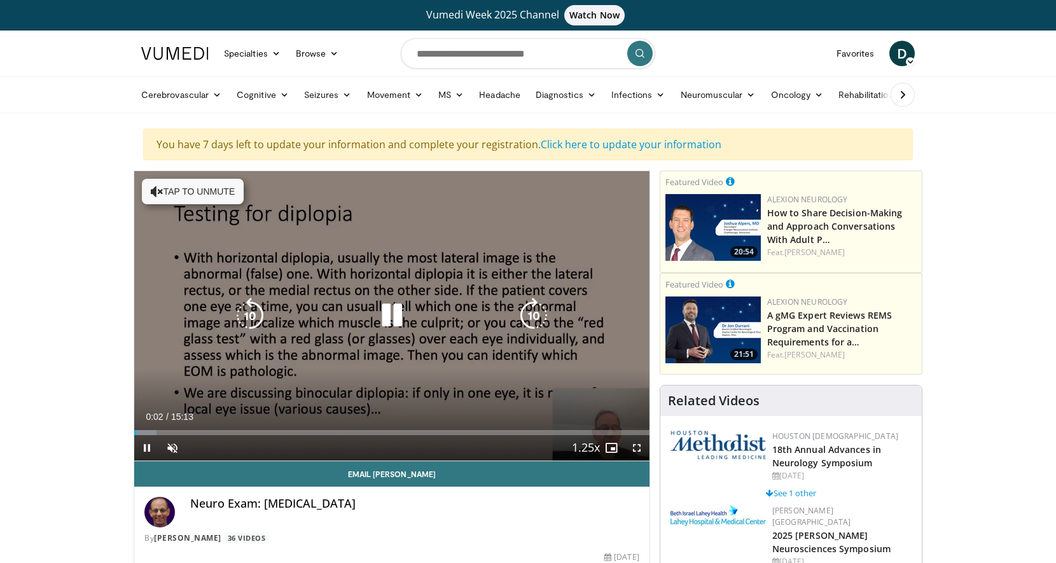
click at [194, 185] on button "Tap to unmute" at bounding box center [193, 191] width 102 height 25
click at [387, 317] on icon "Video Player" at bounding box center [392, 316] width 36 height 36
click at [389, 317] on icon "Video Player" at bounding box center [392, 316] width 36 height 36
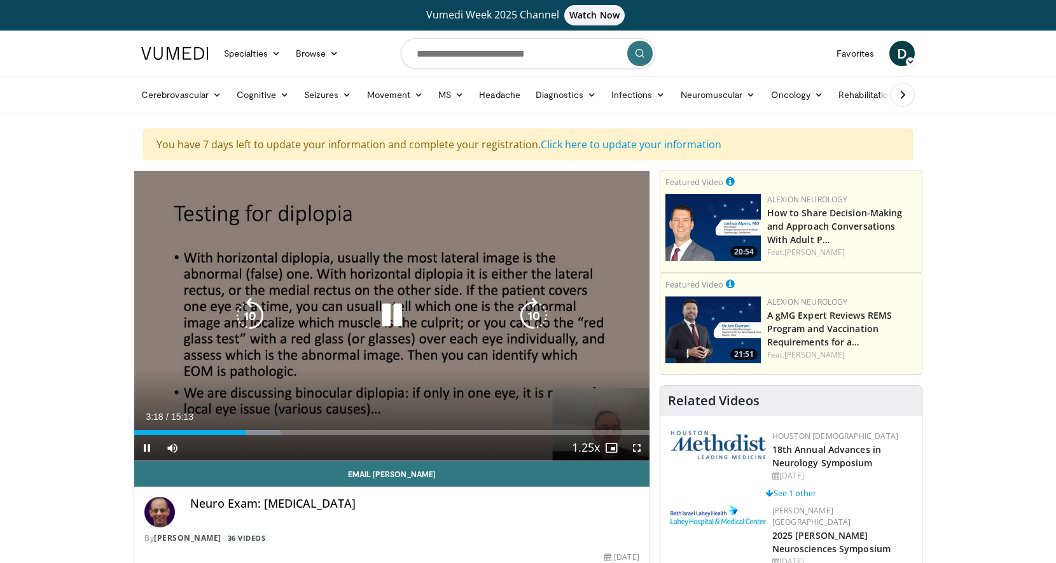
click at [250, 310] on icon "Video Player" at bounding box center [250, 316] width 36 height 36
click at [249, 310] on icon "Video Player" at bounding box center [250, 316] width 36 height 36
click at [247, 316] on icon "Video Player" at bounding box center [250, 316] width 36 height 36
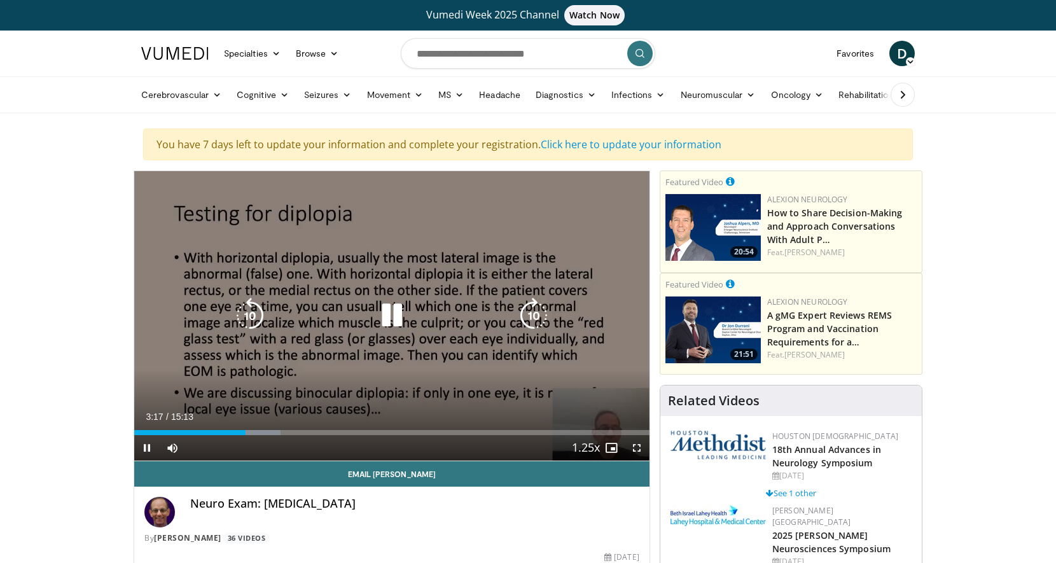
click at [394, 308] on icon "Video Player" at bounding box center [392, 316] width 36 height 36
click at [392, 314] on icon "Video Player" at bounding box center [392, 316] width 36 height 36
click at [391, 315] on icon "Video Player" at bounding box center [392, 316] width 36 height 36
click at [389, 317] on icon "Video Player" at bounding box center [392, 316] width 36 height 36
click at [397, 314] on icon "Video Player" at bounding box center [392, 316] width 36 height 36
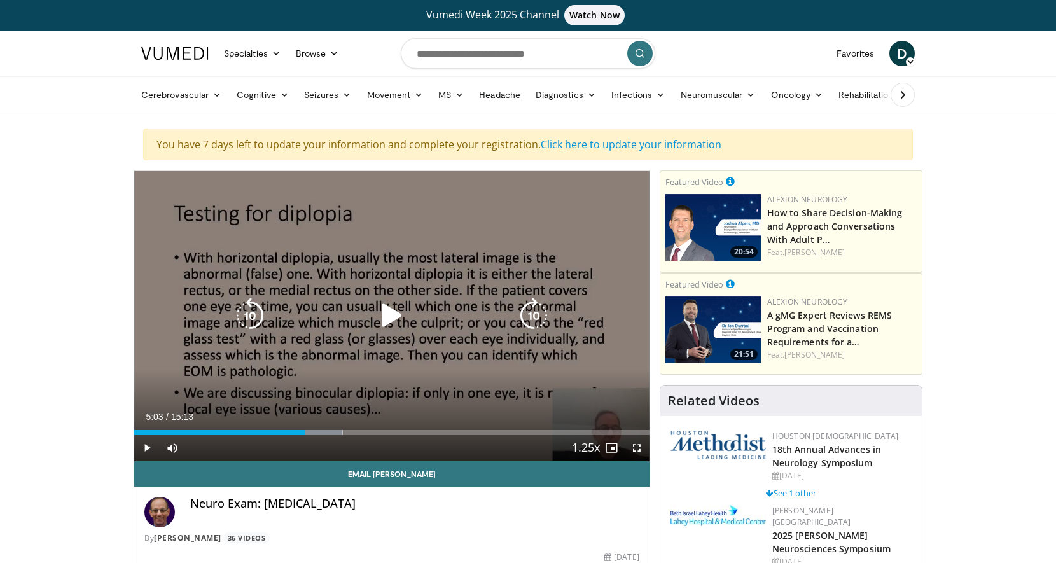
click at [388, 322] on icon "Video Player" at bounding box center [392, 316] width 36 height 36
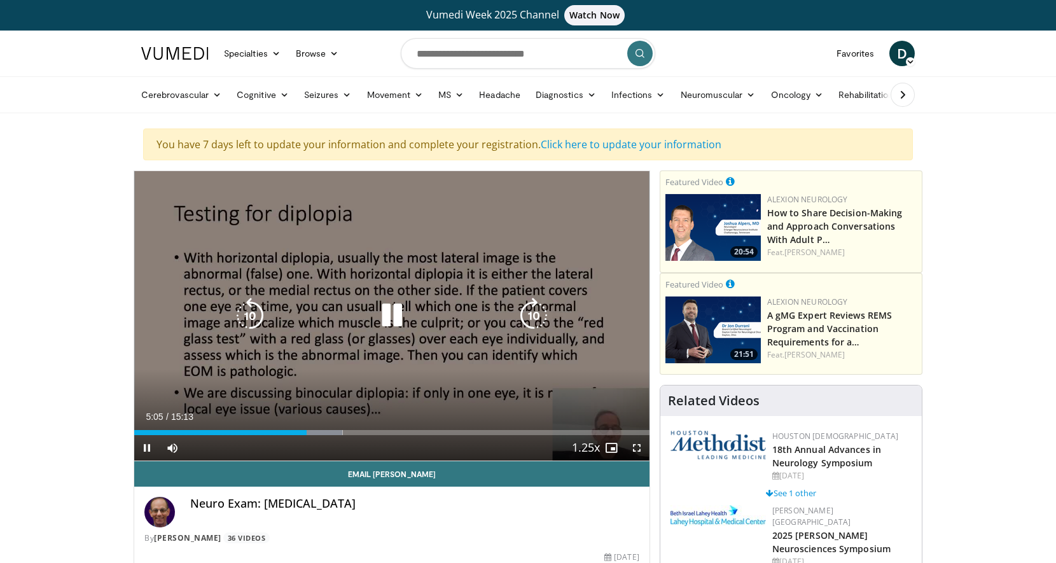
click at [389, 312] on icon "Video Player" at bounding box center [392, 316] width 36 height 36
click at [390, 318] on icon "Video Player" at bounding box center [392, 316] width 36 height 36
click at [399, 317] on icon "Video Player" at bounding box center [392, 316] width 36 height 36
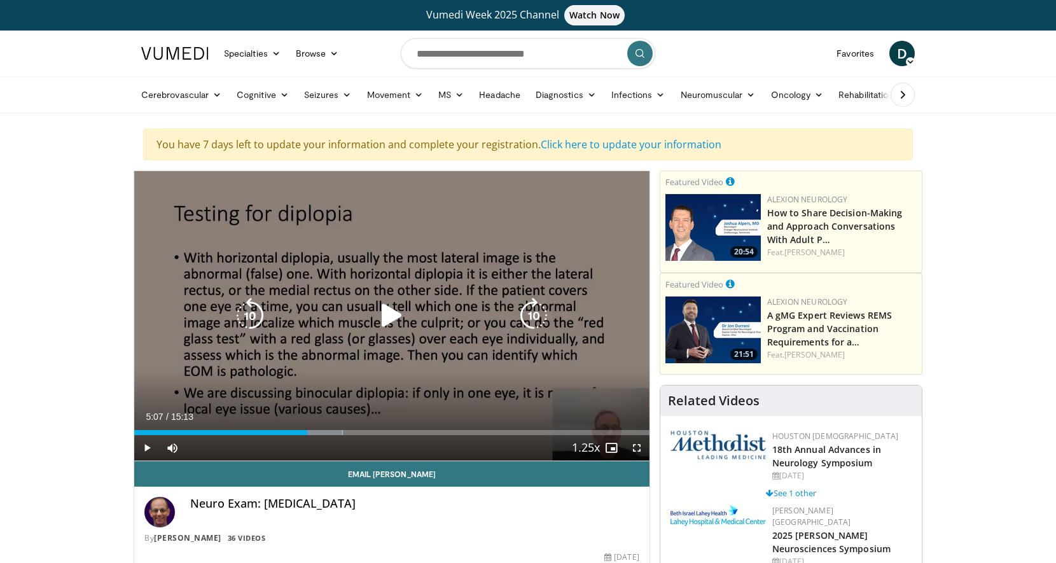
click at [387, 316] on icon "Video Player" at bounding box center [392, 316] width 36 height 36
click at [394, 319] on icon "Video Player" at bounding box center [392, 316] width 36 height 36
click at [390, 312] on icon "Video Player" at bounding box center [392, 316] width 36 height 36
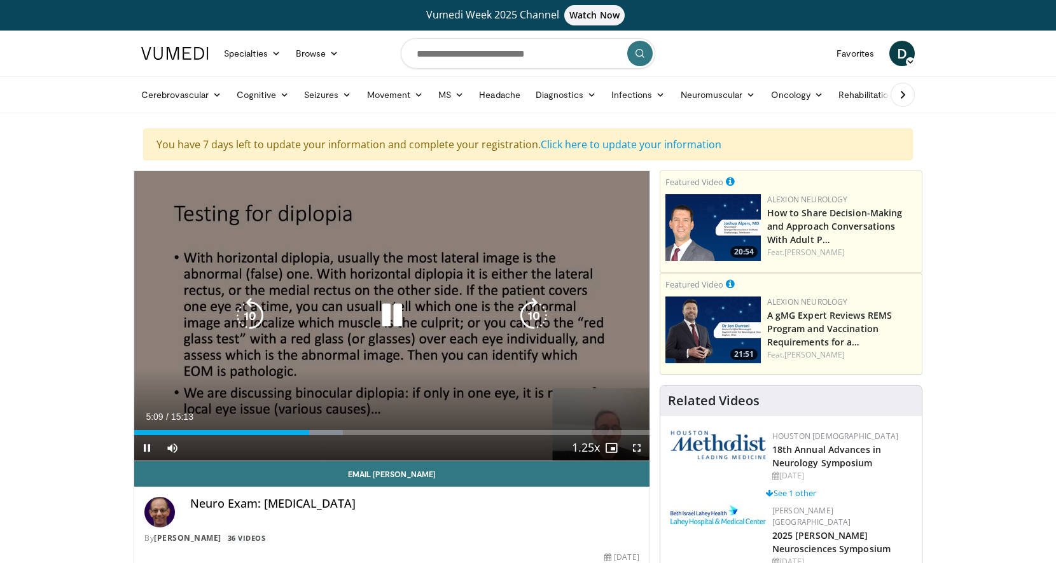
click at [241, 305] on icon "Video Player" at bounding box center [250, 316] width 36 height 36
click at [249, 308] on icon "Video Player" at bounding box center [250, 316] width 36 height 36
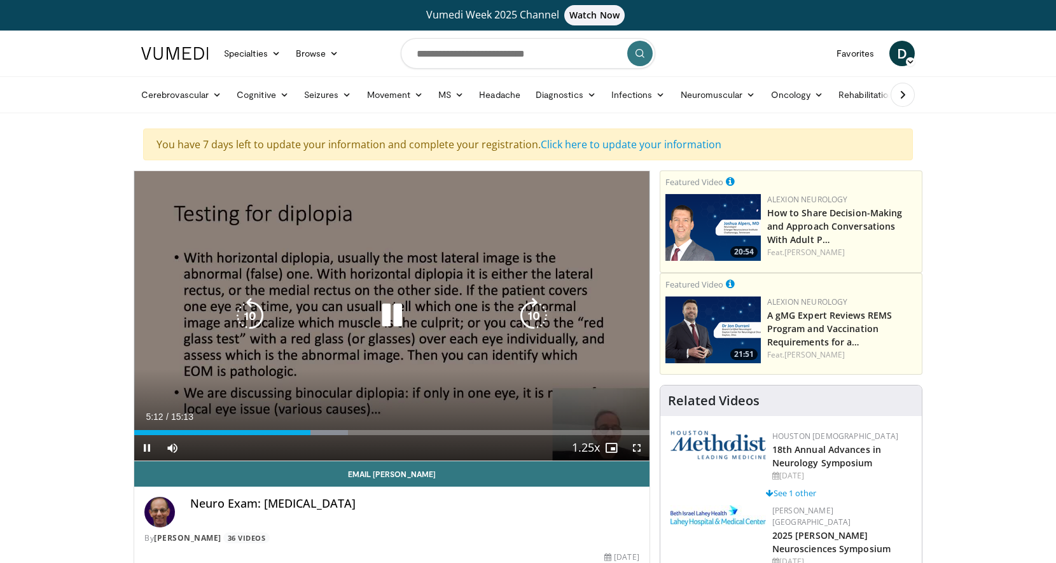
click at [382, 308] on icon "Video Player" at bounding box center [392, 316] width 36 height 36
click at [391, 310] on icon "Video Player" at bounding box center [392, 316] width 36 height 36
click at [394, 318] on icon "Video Player" at bounding box center [392, 316] width 36 height 36
click at [397, 318] on icon "Video Player" at bounding box center [392, 316] width 36 height 36
click at [392, 308] on icon "Video Player" at bounding box center [392, 316] width 36 height 36
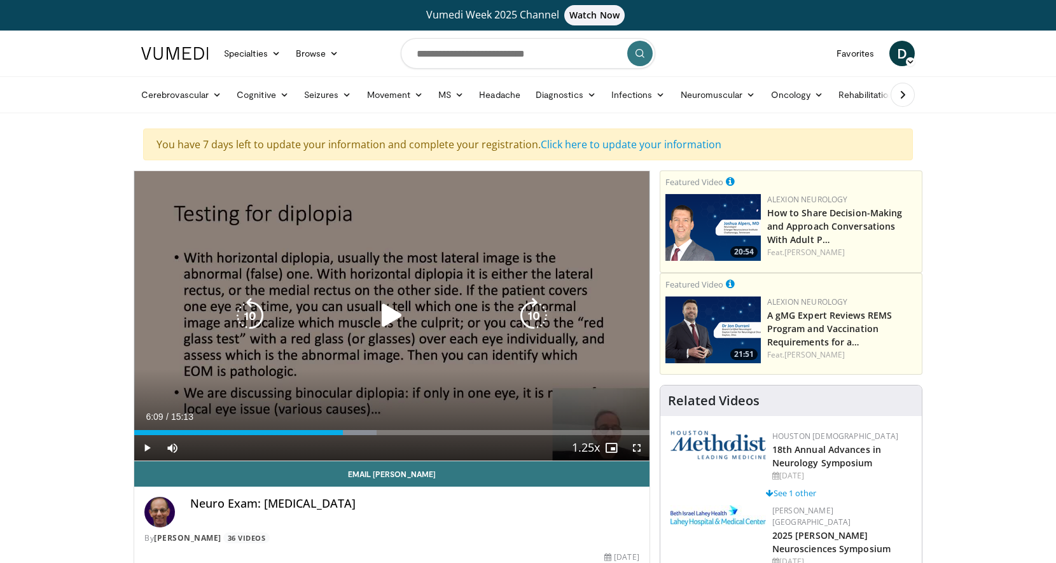
click at [394, 306] on icon "Video Player" at bounding box center [392, 316] width 36 height 36
click at [394, 304] on icon "Video Player" at bounding box center [392, 316] width 36 height 36
click at [390, 315] on icon "Video Player" at bounding box center [392, 316] width 36 height 36
click at [391, 315] on icon "Video Player" at bounding box center [392, 316] width 36 height 36
click at [393, 317] on icon "Video Player" at bounding box center [392, 316] width 36 height 36
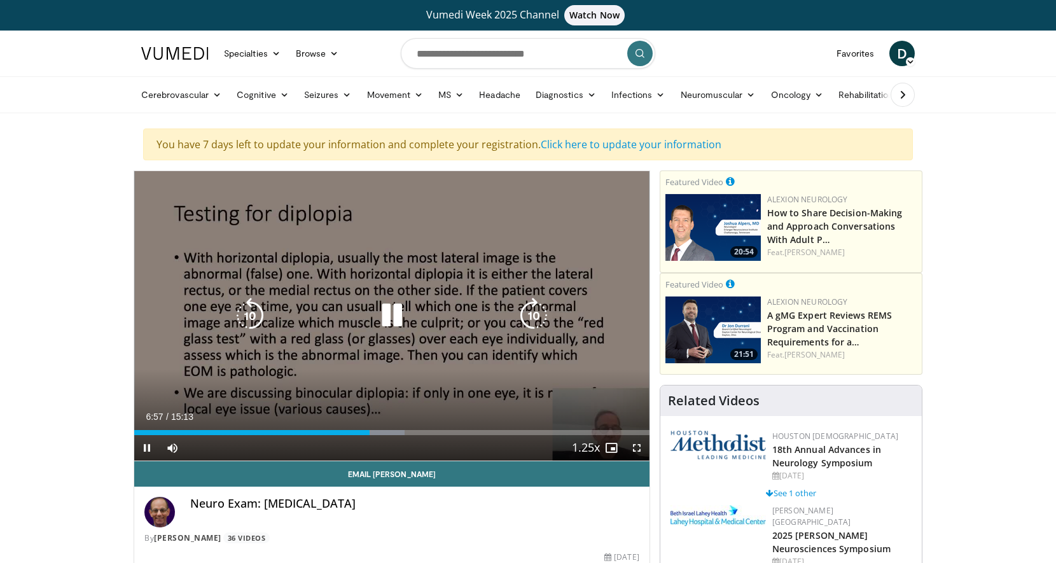
click at [394, 313] on icon "Video Player" at bounding box center [392, 316] width 36 height 36
click at [390, 318] on icon "Video Player" at bounding box center [392, 316] width 36 height 36
click at [390, 313] on icon "Video Player" at bounding box center [392, 316] width 36 height 36
click at [251, 310] on icon "Video Player" at bounding box center [250, 316] width 36 height 36
click at [246, 317] on icon "Video Player" at bounding box center [250, 316] width 36 height 36
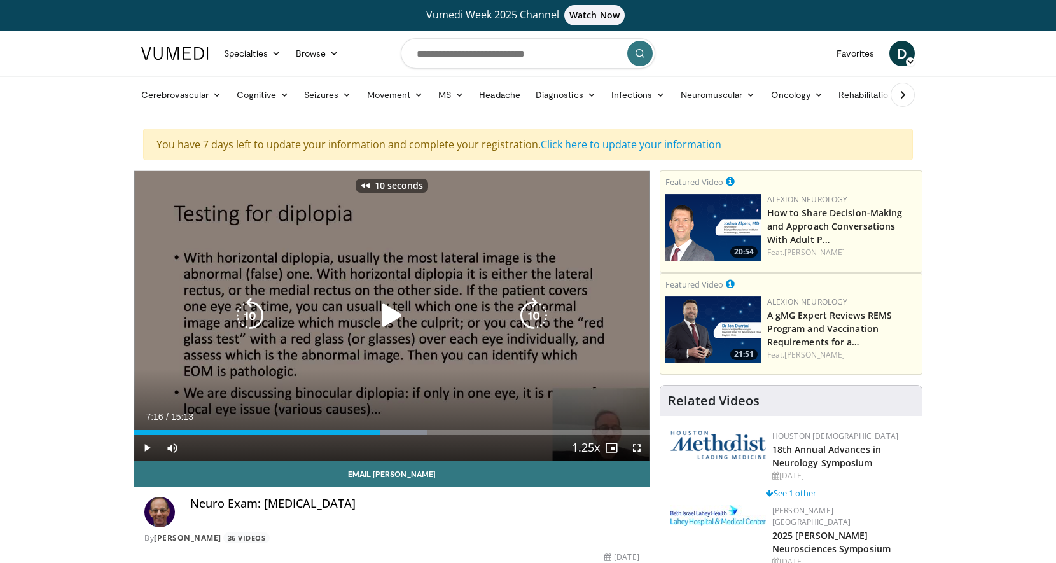
click at [255, 314] on icon "Video Player" at bounding box center [250, 316] width 36 height 36
click at [395, 315] on icon "Video Player" at bounding box center [392, 316] width 36 height 36
click at [393, 317] on icon "Video Player" at bounding box center [392, 316] width 36 height 36
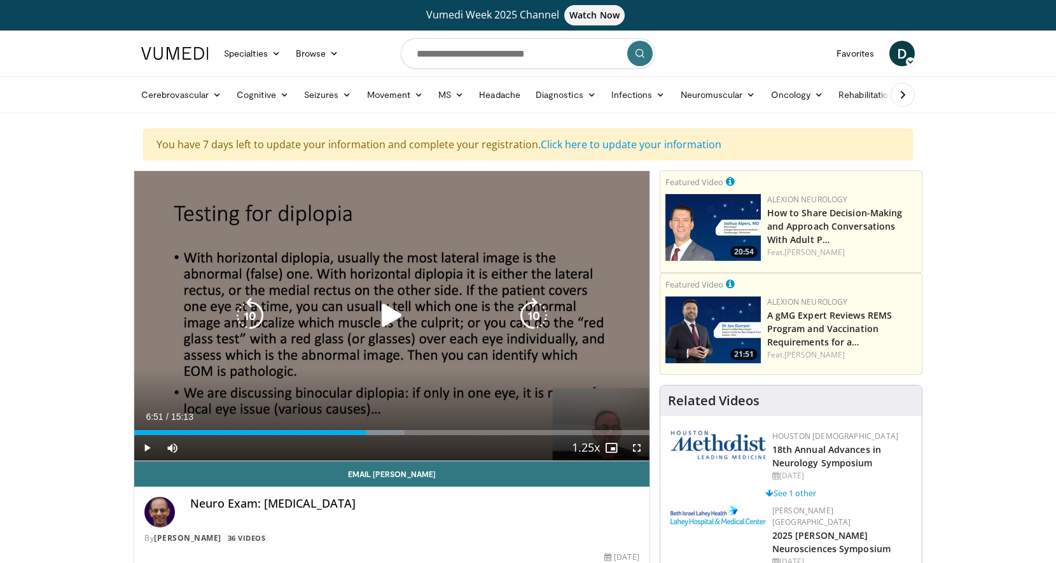
click at [389, 319] on icon "Video Player" at bounding box center [392, 316] width 36 height 36
click at [394, 316] on icon "Video Player" at bounding box center [392, 316] width 36 height 36
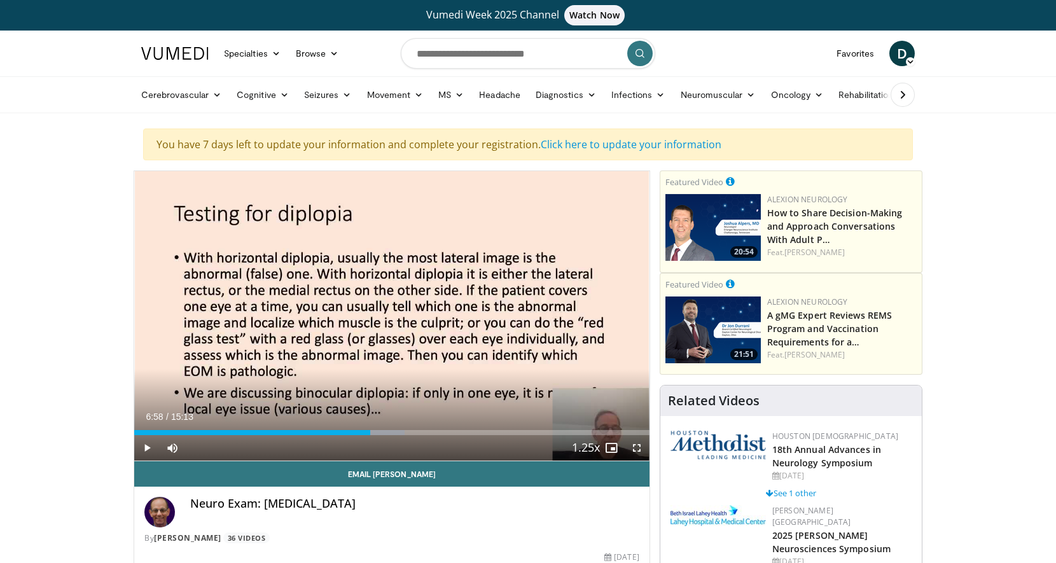
click at [134, 106] on div "Cerebrovascular Ischemic Stroke Hemorrhagic Stroke Stroke Prevention Arterioven…" at bounding box center [528, 95] width 789 height 36
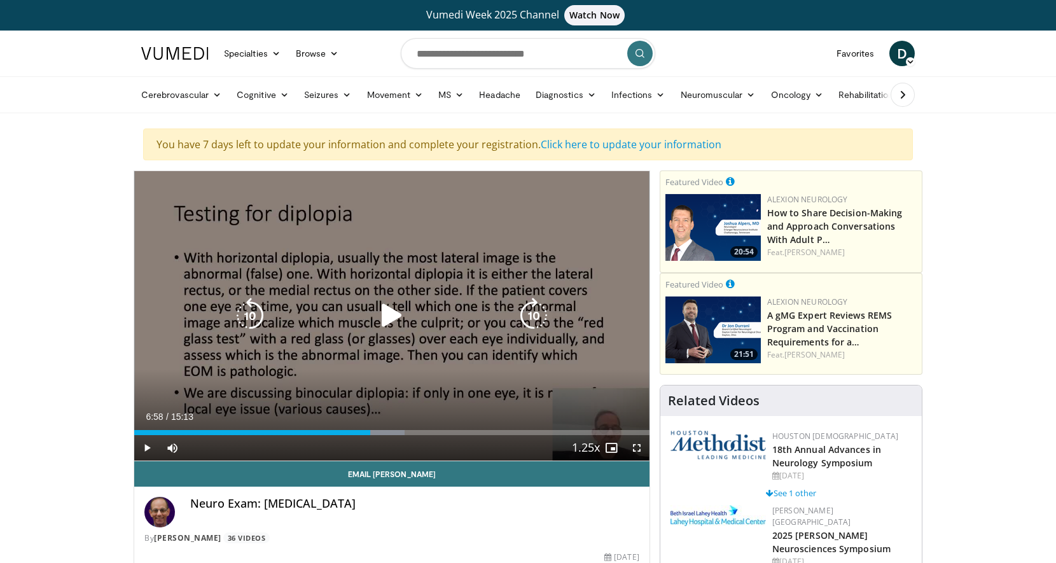
click at [396, 316] on icon "Video Player" at bounding box center [392, 316] width 36 height 36
click at [399, 312] on icon "Video Player" at bounding box center [392, 316] width 36 height 36
click at [381, 317] on icon "Video Player" at bounding box center [392, 316] width 36 height 36
click at [385, 301] on icon "Video Player" at bounding box center [392, 316] width 36 height 36
click at [396, 315] on icon "Video Player" at bounding box center [392, 316] width 36 height 36
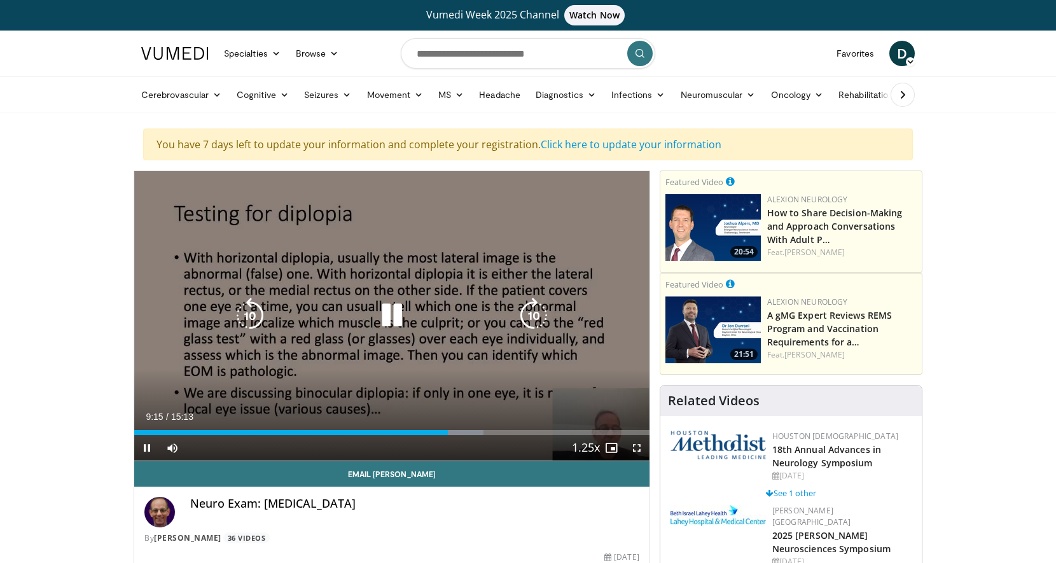
click at [250, 317] on icon "Video Player" at bounding box center [250, 316] width 36 height 36
click at [392, 317] on icon "Video Player" at bounding box center [392, 316] width 36 height 36
click at [385, 314] on icon "Video Player" at bounding box center [392, 316] width 36 height 36
click at [387, 311] on icon "Video Player" at bounding box center [392, 316] width 36 height 36
click at [387, 315] on icon "Video Player" at bounding box center [392, 316] width 36 height 36
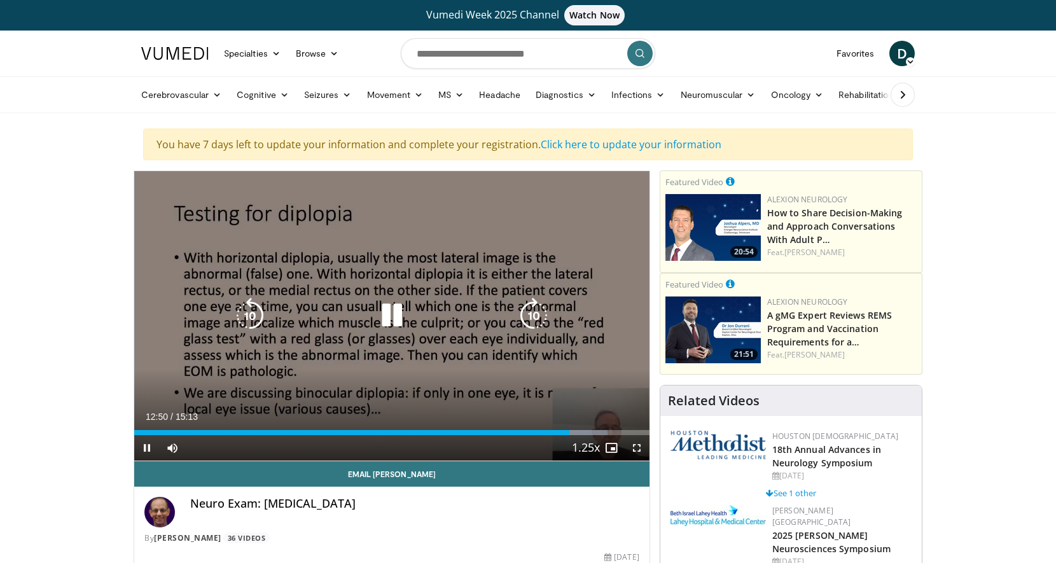
click at [390, 309] on icon "Video Player" at bounding box center [392, 316] width 36 height 36
click at [383, 316] on icon "Video Player" at bounding box center [392, 316] width 36 height 36
click at [397, 315] on icon "Video Player" at bounding box center [392, 316] width 36 height 36
click at [387, 317] on icon "Video Player" at bounding box center [392, 316] width 36 height 36
click at [397, 316] on icon "Video Player" at bounding box center [392, 316] width 36 height 36
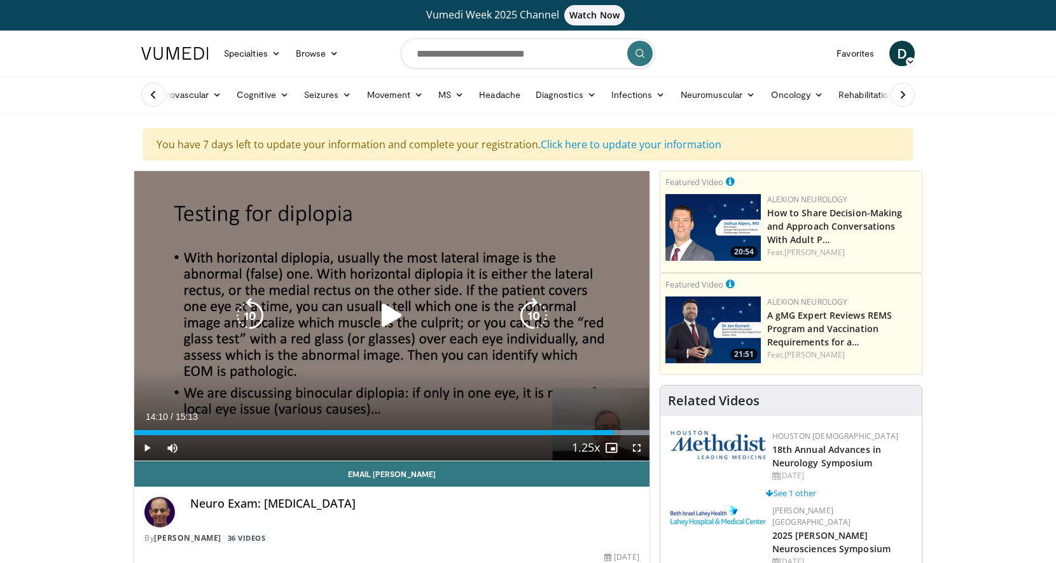
click at [391, 312] on icon "Video Player" at bounding box center [392, 316] width 36 height 36
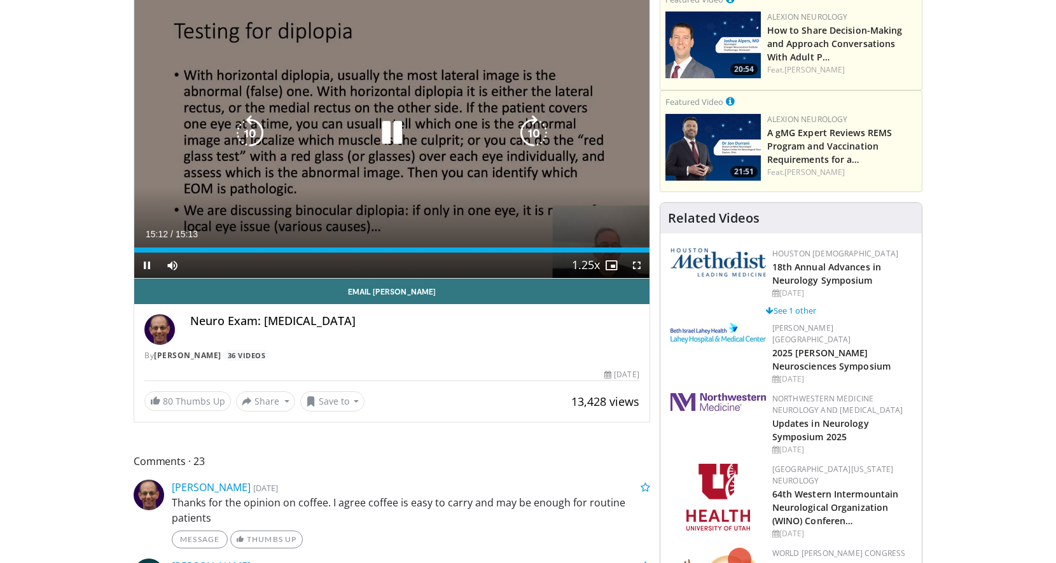
scroll to position [251, 0]
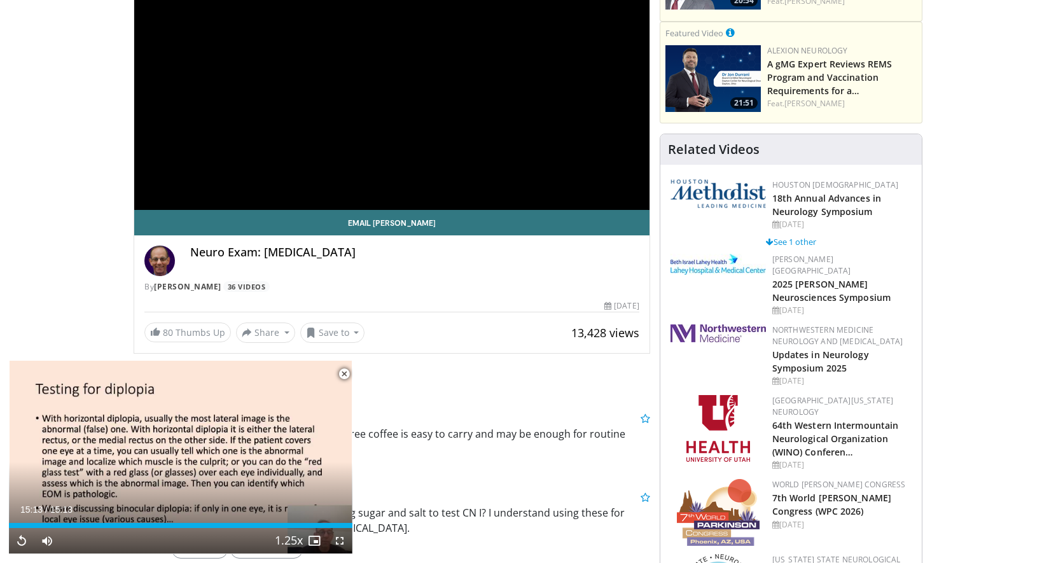
click at [342, 372] on span "Video Player" at bounding box center [343, 373] width 25 height 25
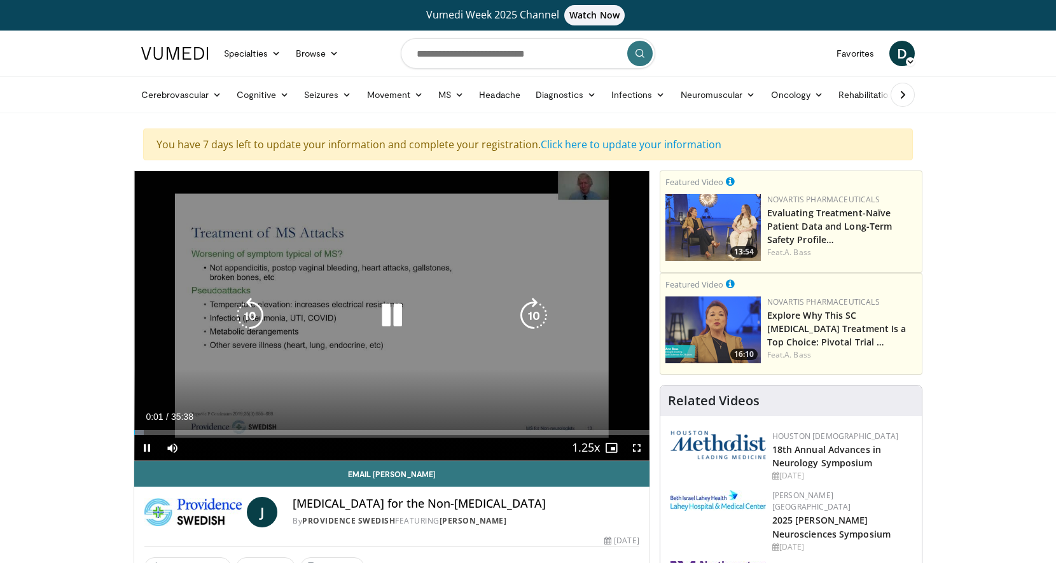
click at [389, 315] on icon "Video Player" at bounding box center [392, 316] width 36 height 36
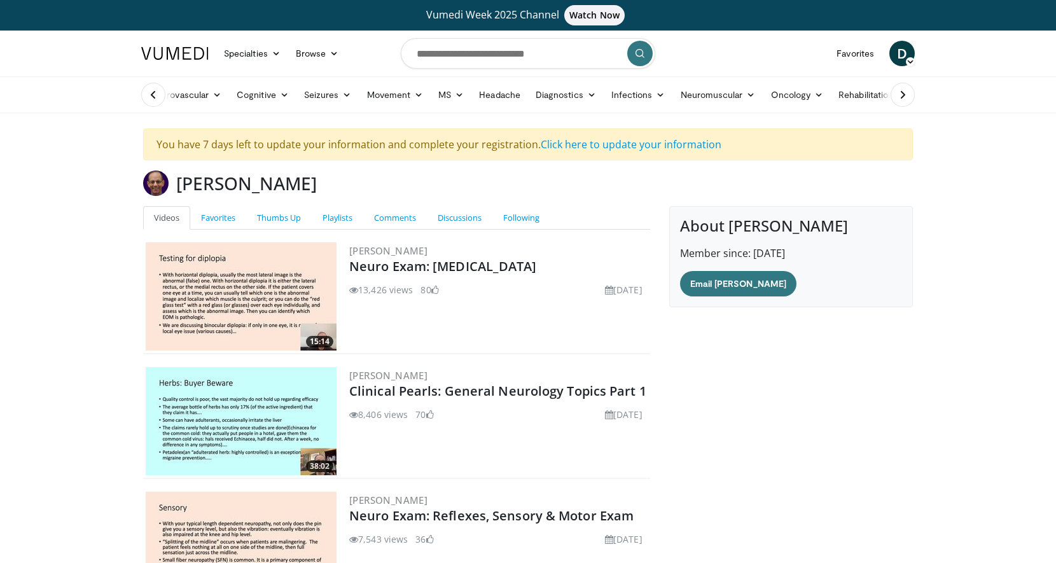
scroll to position [144, 0]
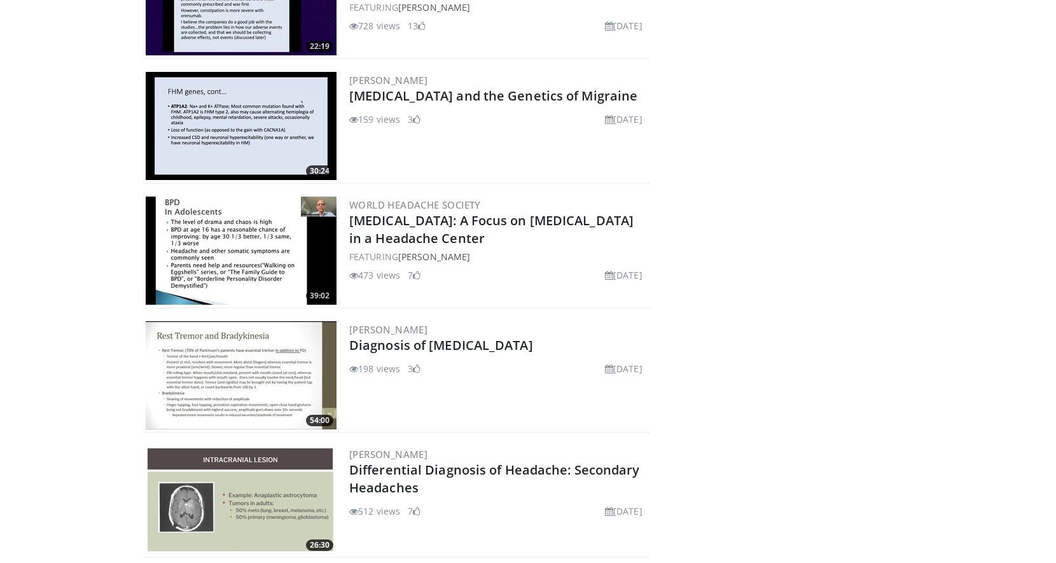
scroll to position [778, 0]
